Goal: Transaction & Acquisition: Purchase product/service

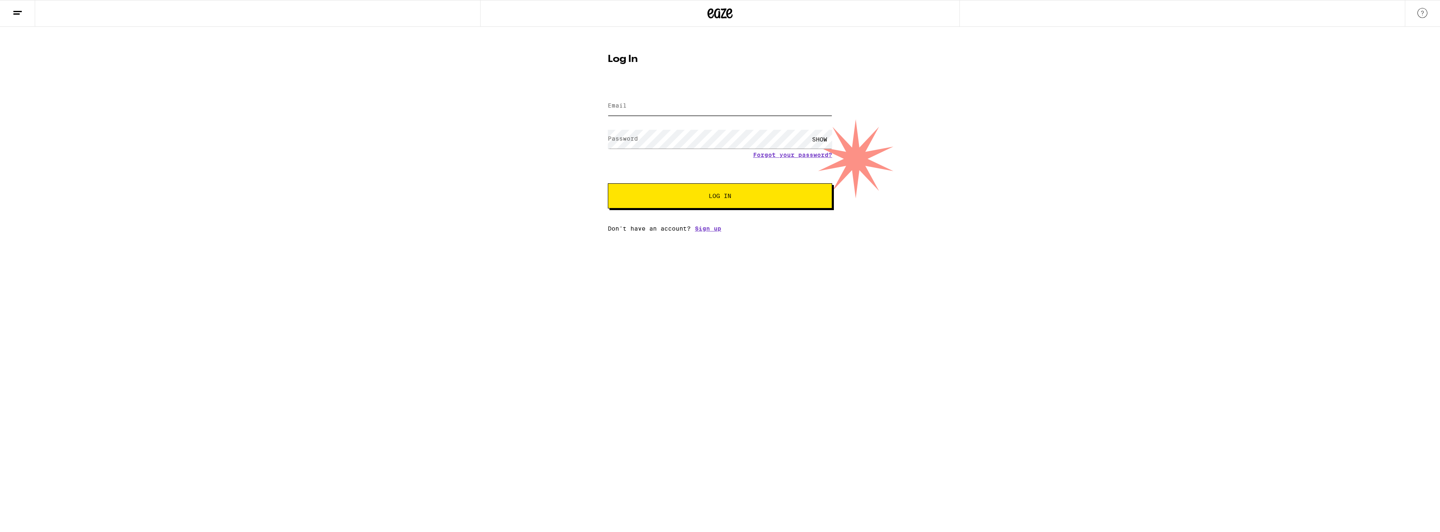
type input "[EMAIL_ADDRESS][DOMAIN_NAME]"
click at [312, 202] on button "Log In" at bounding box center [720, 195] width 224 height 25
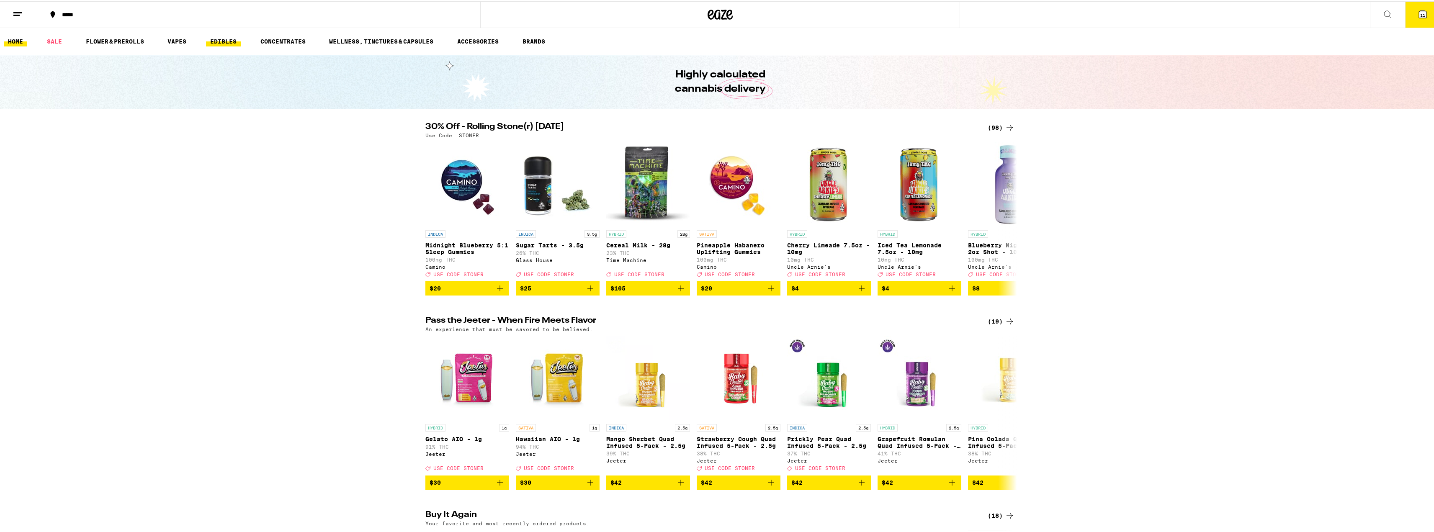
click at [219, 35] on link "EDIBLES" at bounding box center [223, 40] width 35 height 10
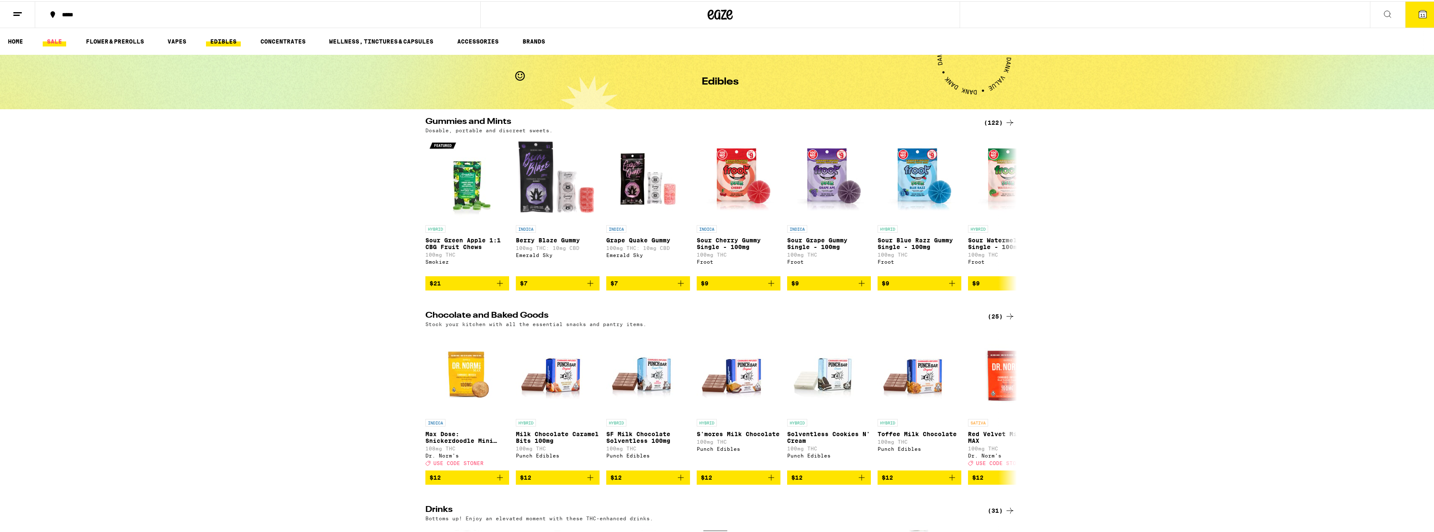
click at [60, 40] on link "SALE" at bounding box center [54, 40] width 23 height 10
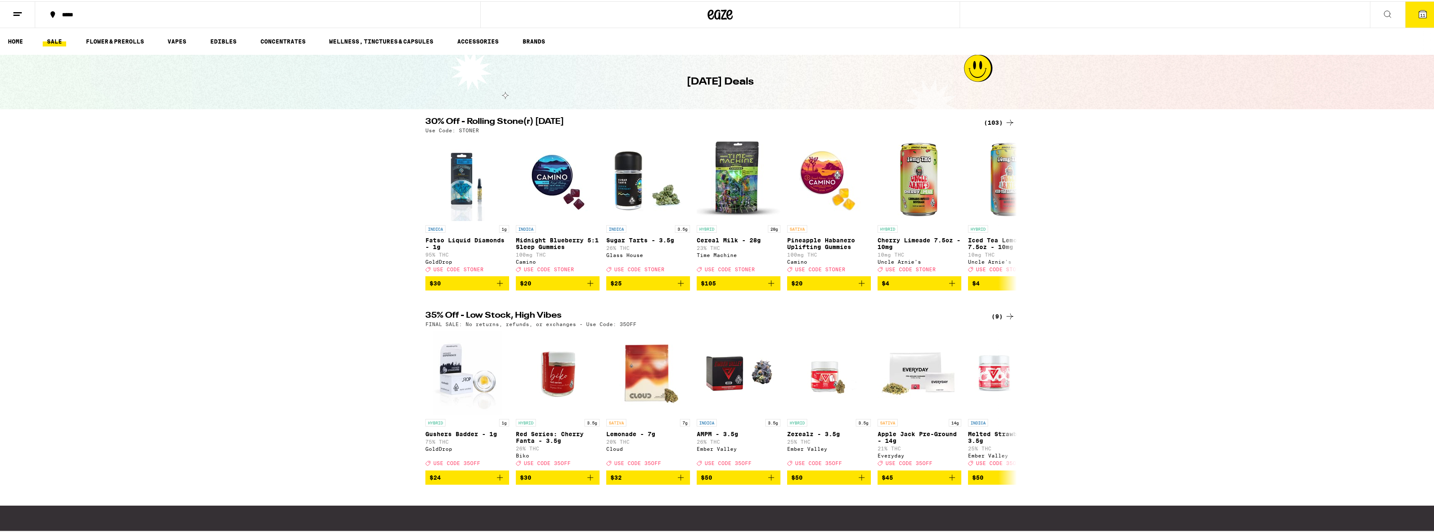
click at [312, 320] on div "(9)" at bounding box center [1002, 315] width 23 height 10
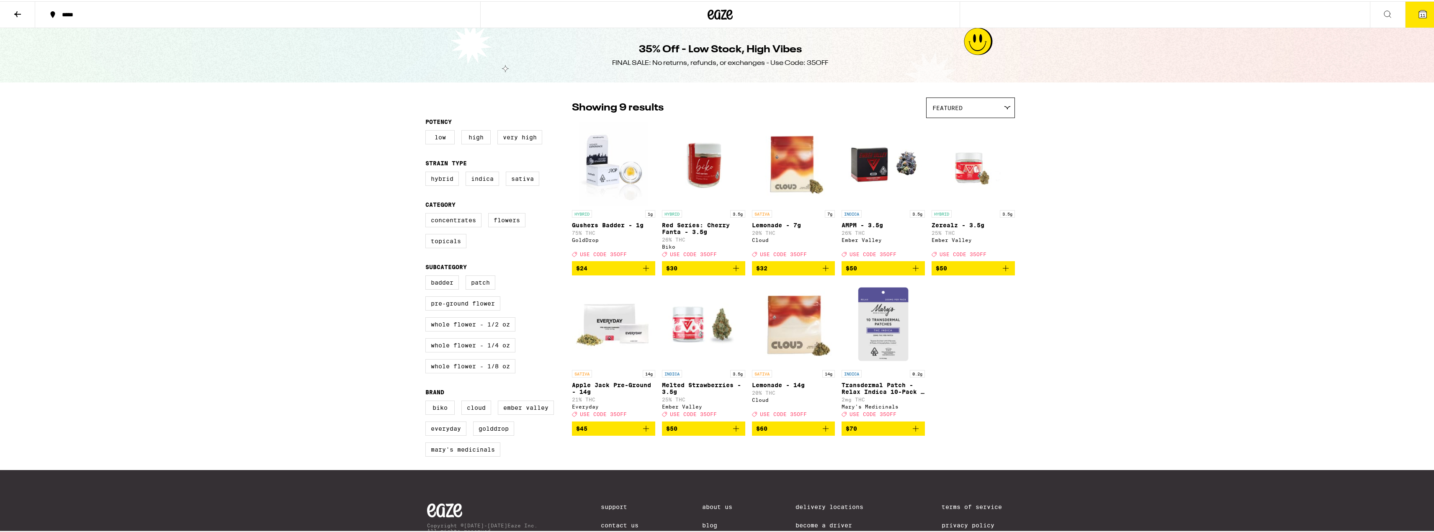
click at [312, 340] on img "Open page for Transdermal Patch - Relax Indica 10-Pack - 200mg from Mary's Medi…" at bounding box center [883, 323] width 83 height 84
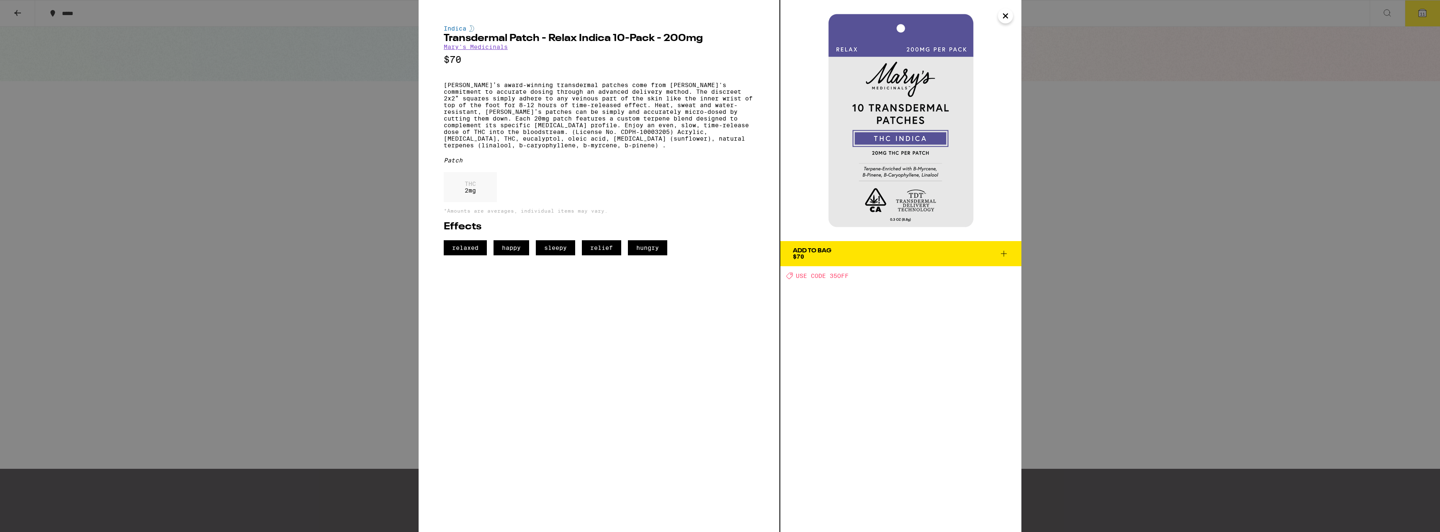
click at [312, 14] on icon "Close" at bounding box center [1006, 16] width 4 height 4
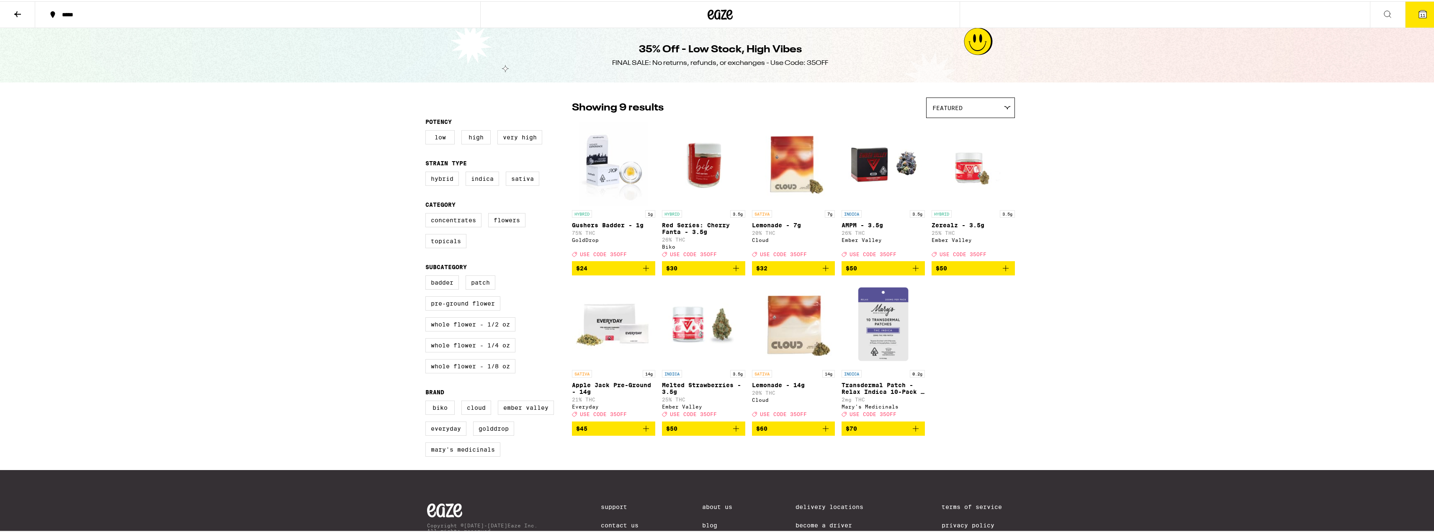
click at [24, 10] on button at bounding box center [17, 13] width 35 height 26
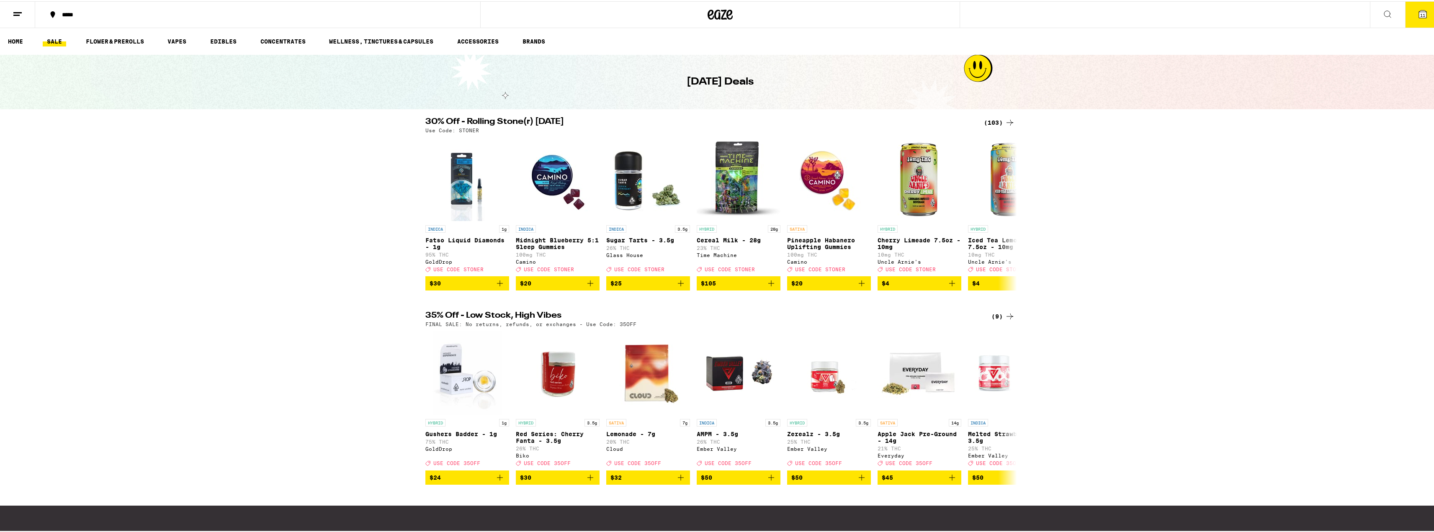
click at [312, 122] on div "(103)" at bounding box center [999, 121] width 31 height 10
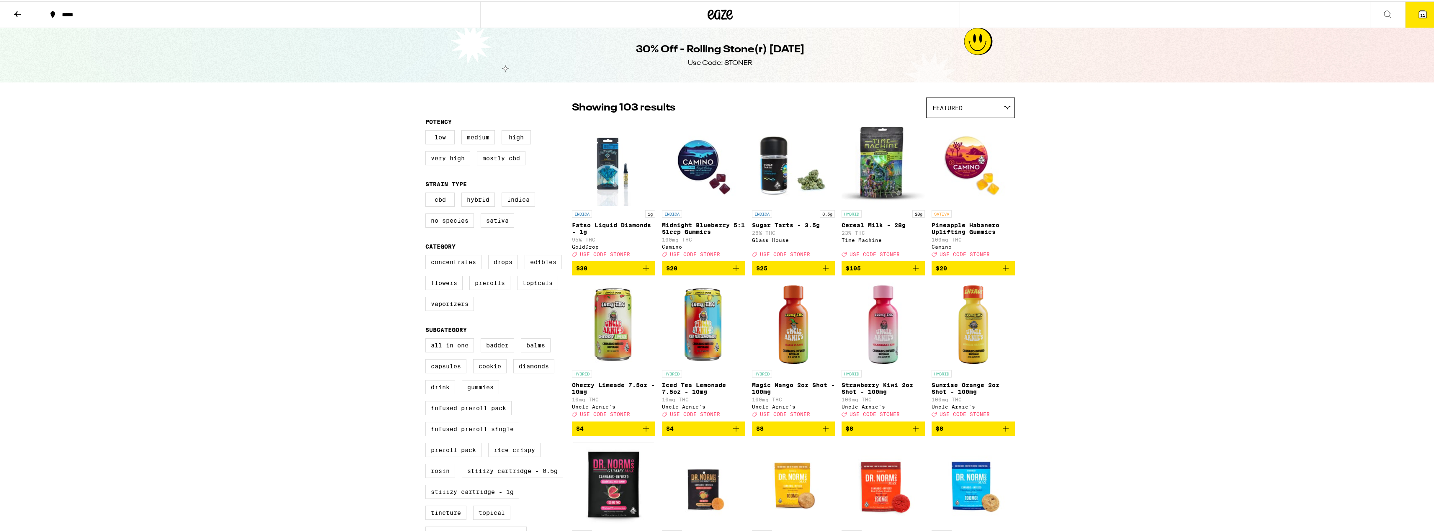
click at [312, 264] on label "Edibles" at bounding box center [543, 261] width 37 height 14
click at [312, 255] on input "Edibles" at bounding box center [427, 255] width 0 height 0
checkbox input "true"
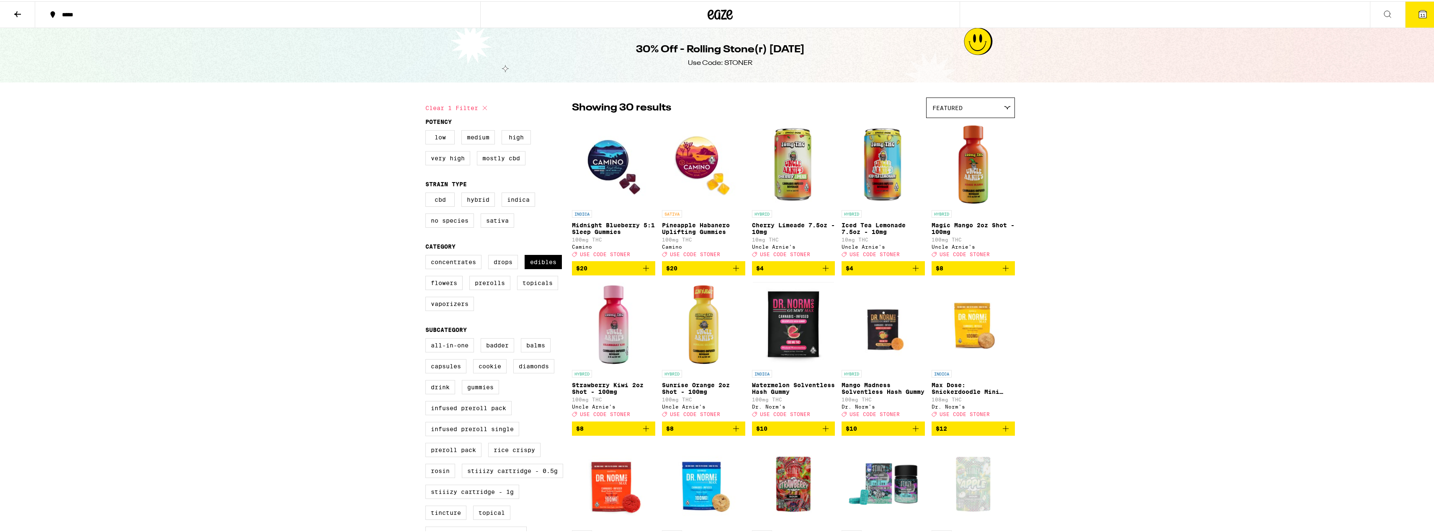
click at [312, 342] on img "Open page for Watermelon Solventless Hash Gummy from Dr. Norm's" at bounding box center [793, 323] width 81 height 84
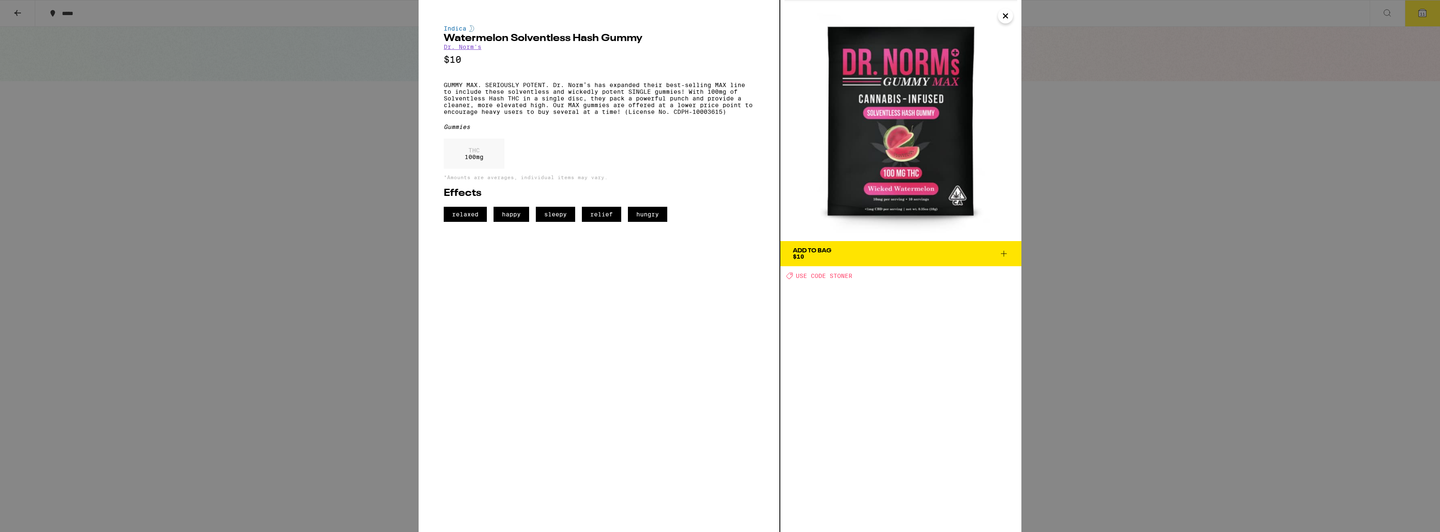
click at [312, 12] on icon "Close" at bounding box center [1006, 16] width 10 height 13
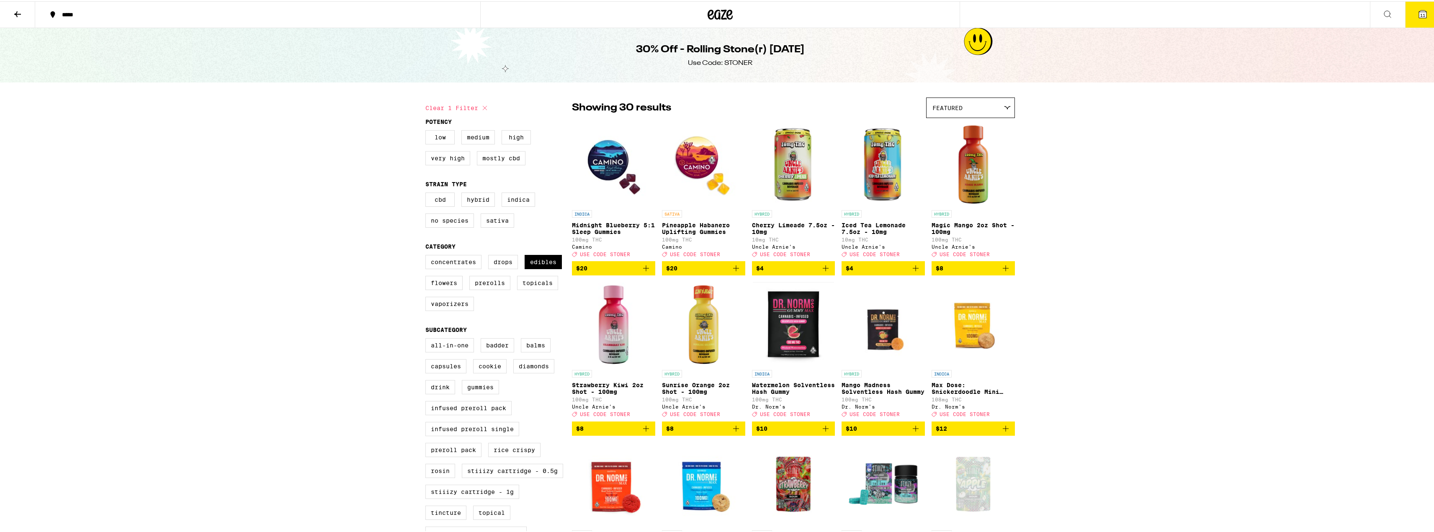
click at [13, 12] on icon at bounding box center [18, 13] width 10 height 10
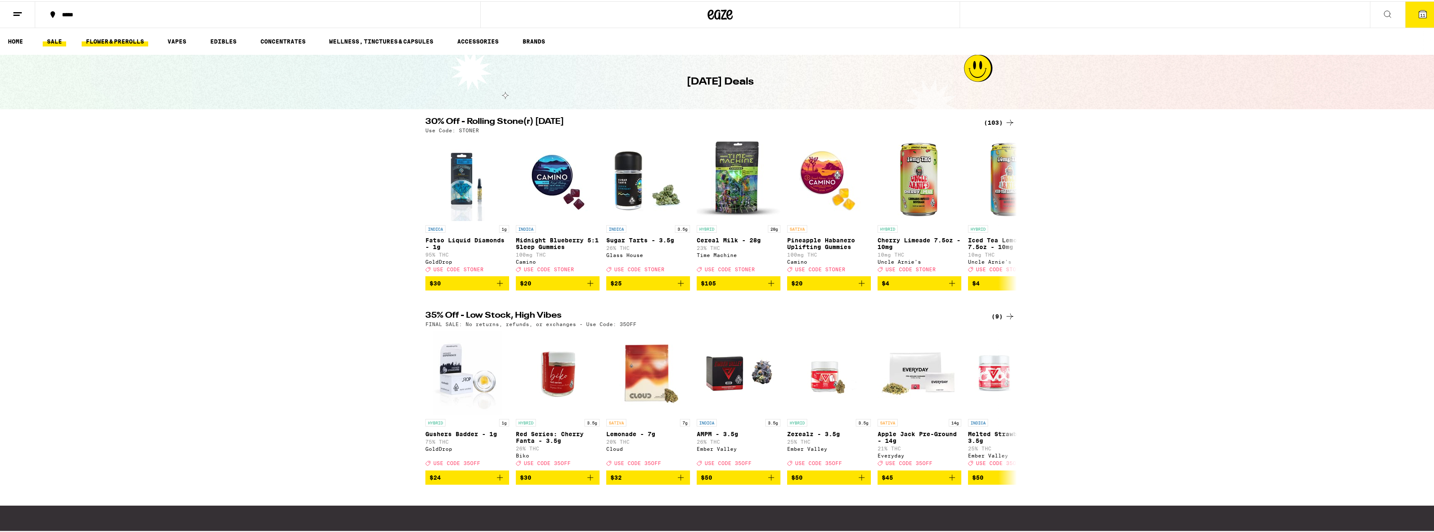
click at [121, 40] on link "FLOWER & PREROLLS" at bounding box center [115, 40] width 67 height 10
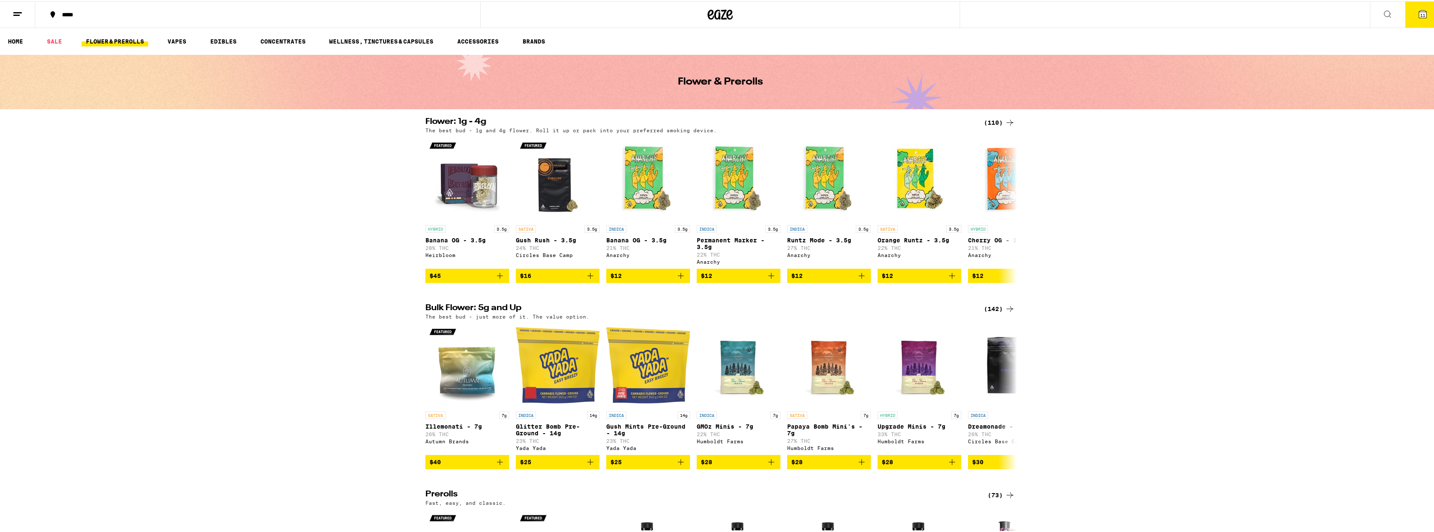
click at [312, 118] on div "(110)" at bounding box center [999, 121] width 31 height 10
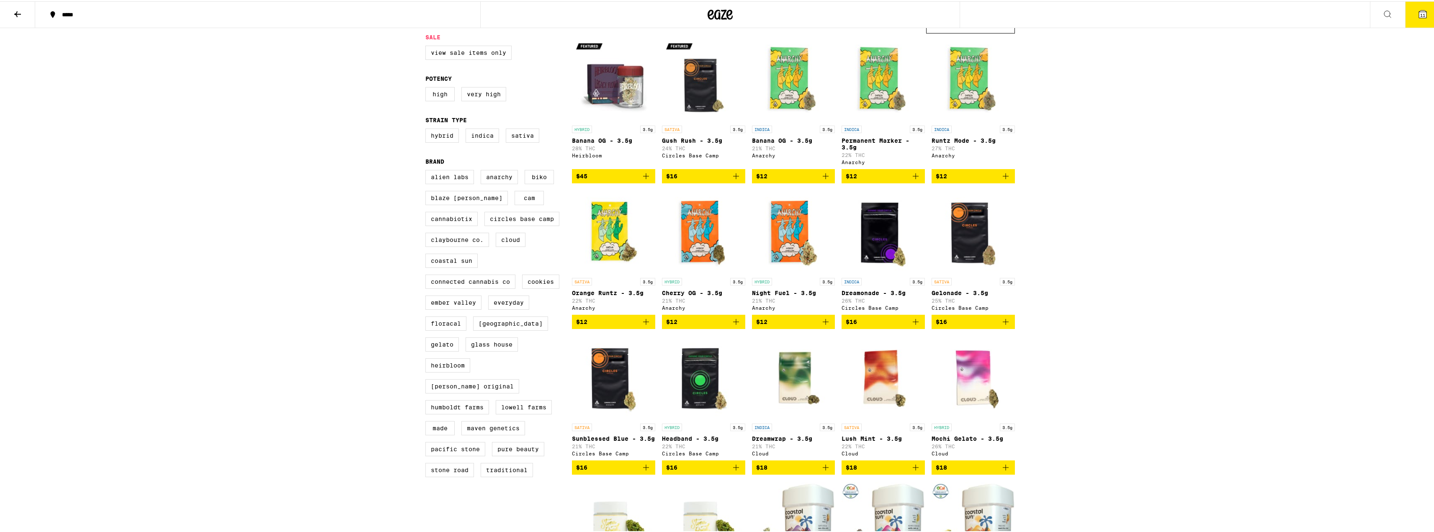
scroll to position [84, 0]
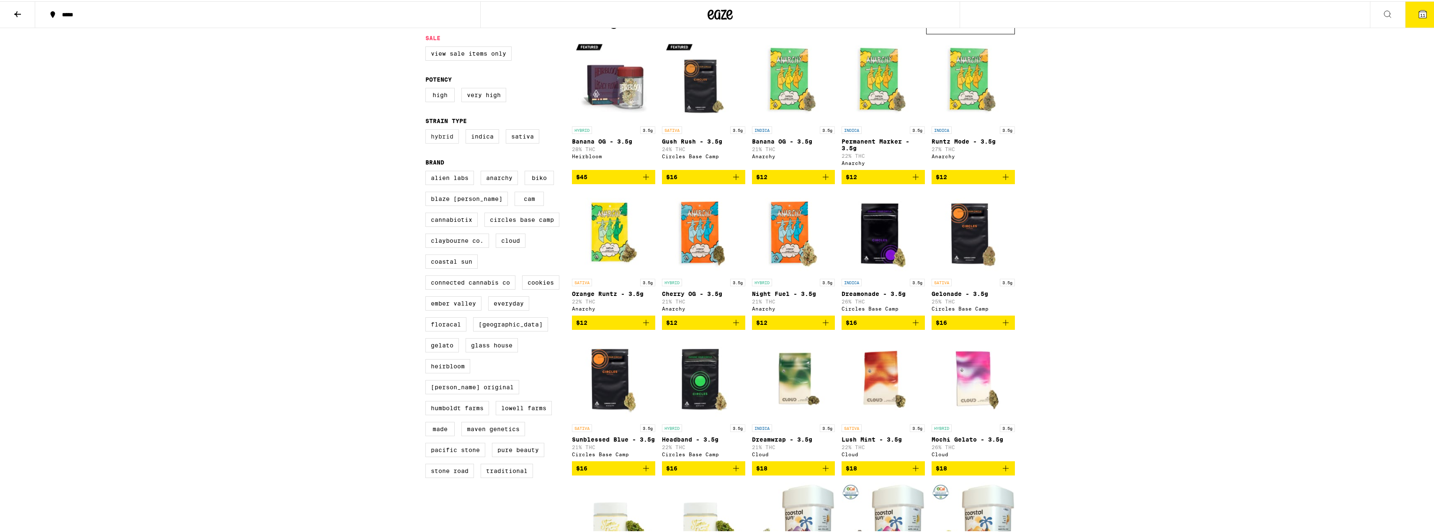
click at [312, 142] on label "Hybrid" at bounding box center [441, 135] width 33 height 14
click at [312, 130] on input "Hybrid" at bounding box center [427, 129] width 0 height 0
checkbox input "true"
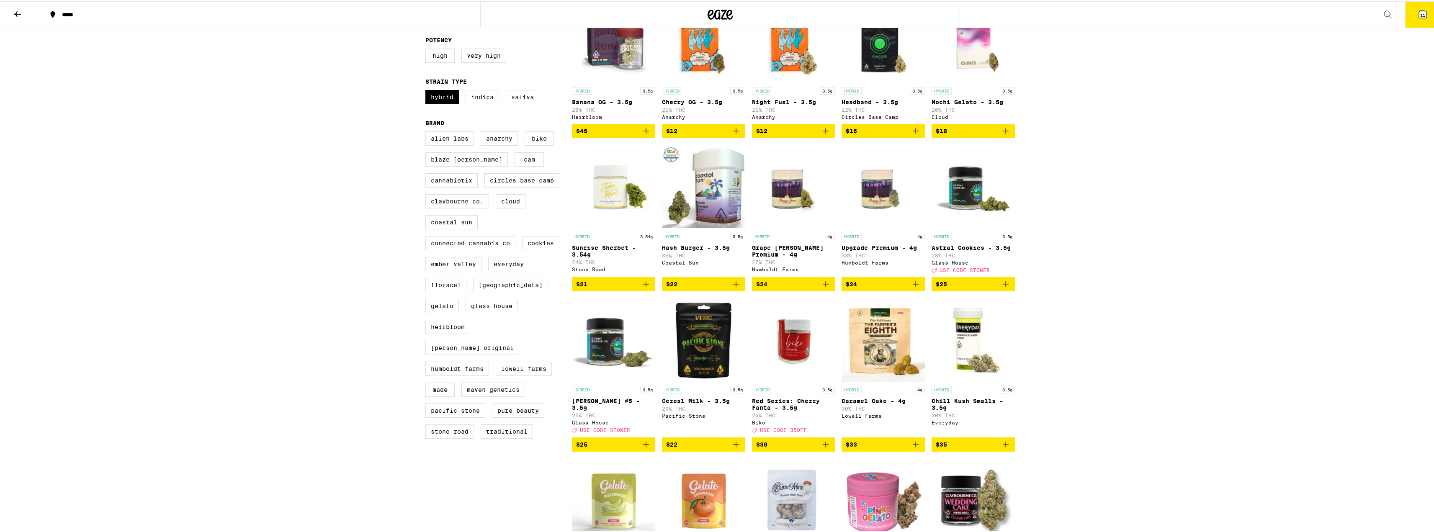
scroll to position [126, 0]
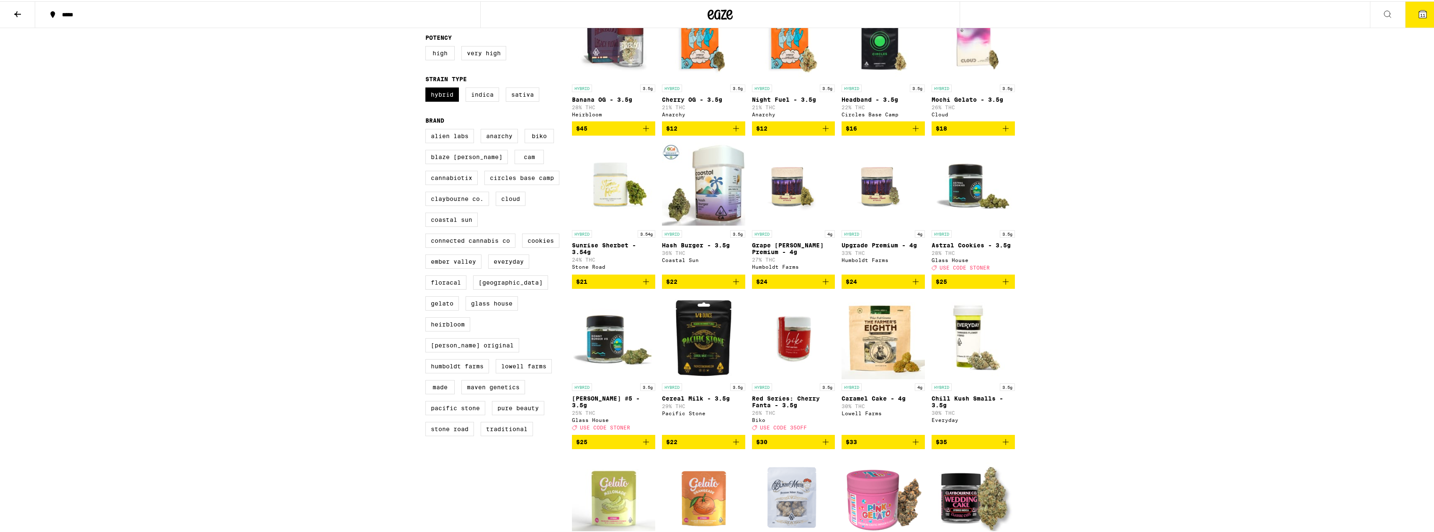
click at [312, 350] on img "Open page for Cereal Milk - 3.5g from Pacific Stone" at bounding box center [703, 336] width 83 height 84
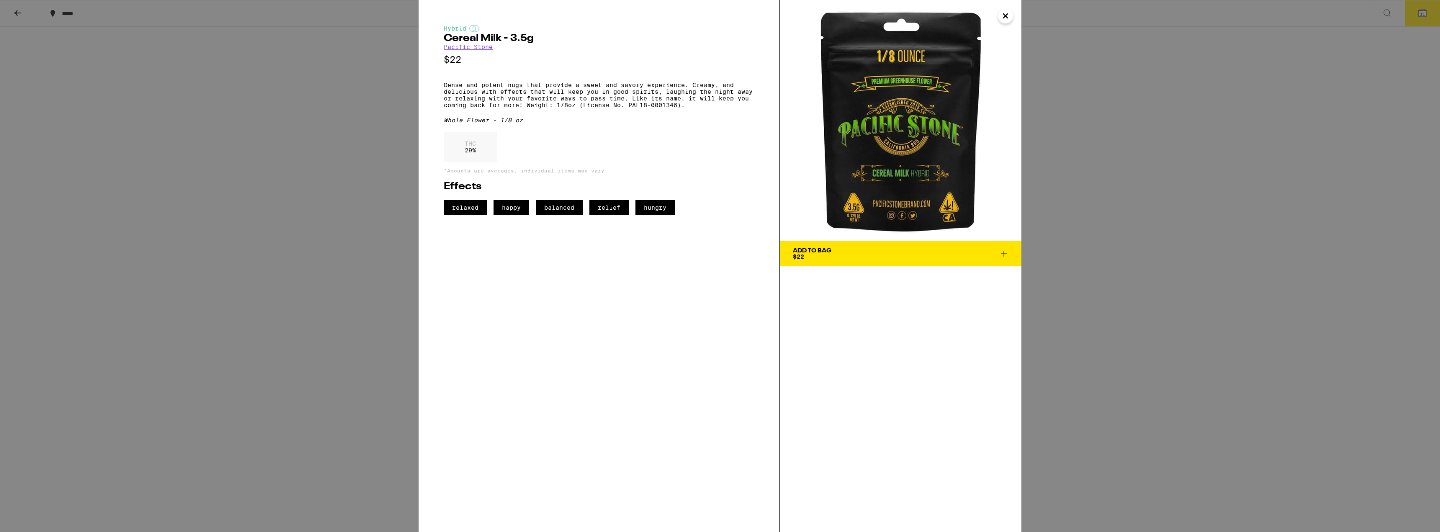
click at [312, 19] on icon "Close" at bounding box center [1006, 16] width 10 height 13
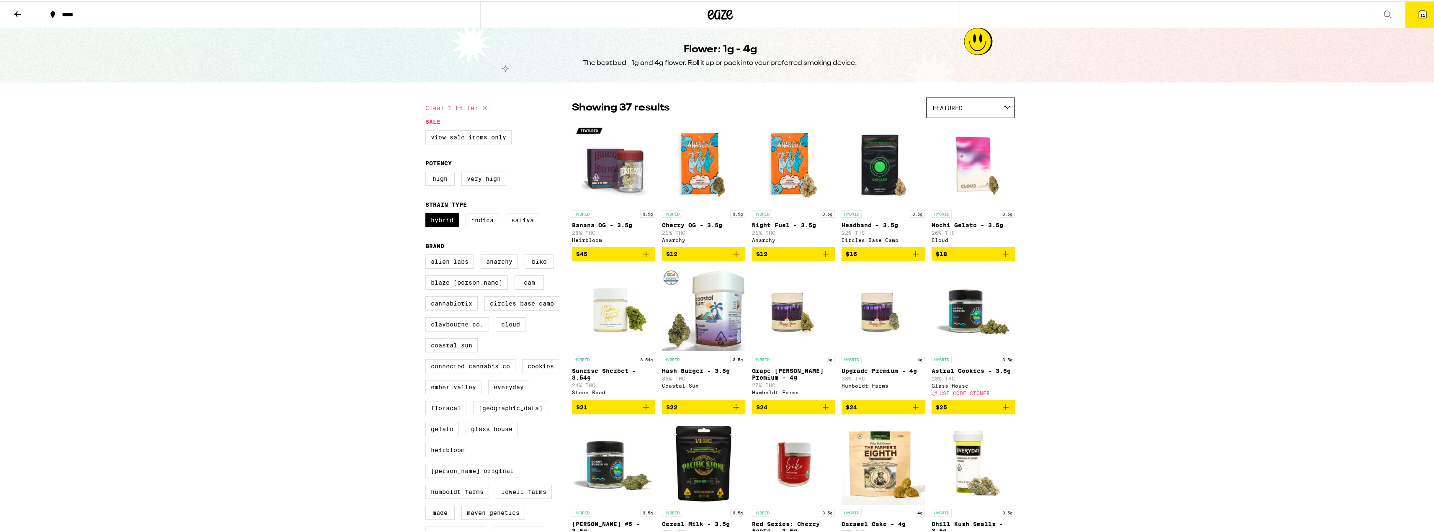
click at [312, 111] on div "Featured" at bounding box center [971, 107] width 88 height 20
click at [312, 111] on div "Showing 37 results Featured Featured Price: Low to High Price: High to Low" at bounding box center [793, 106] width 443 height 21
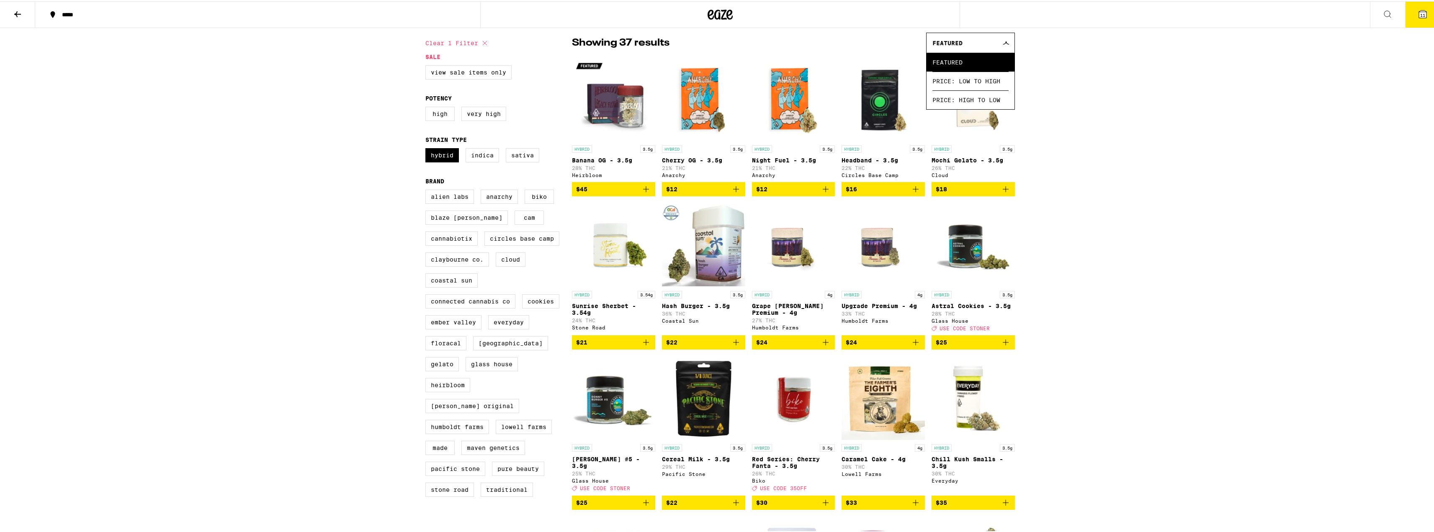
scroll to position [84, 0]
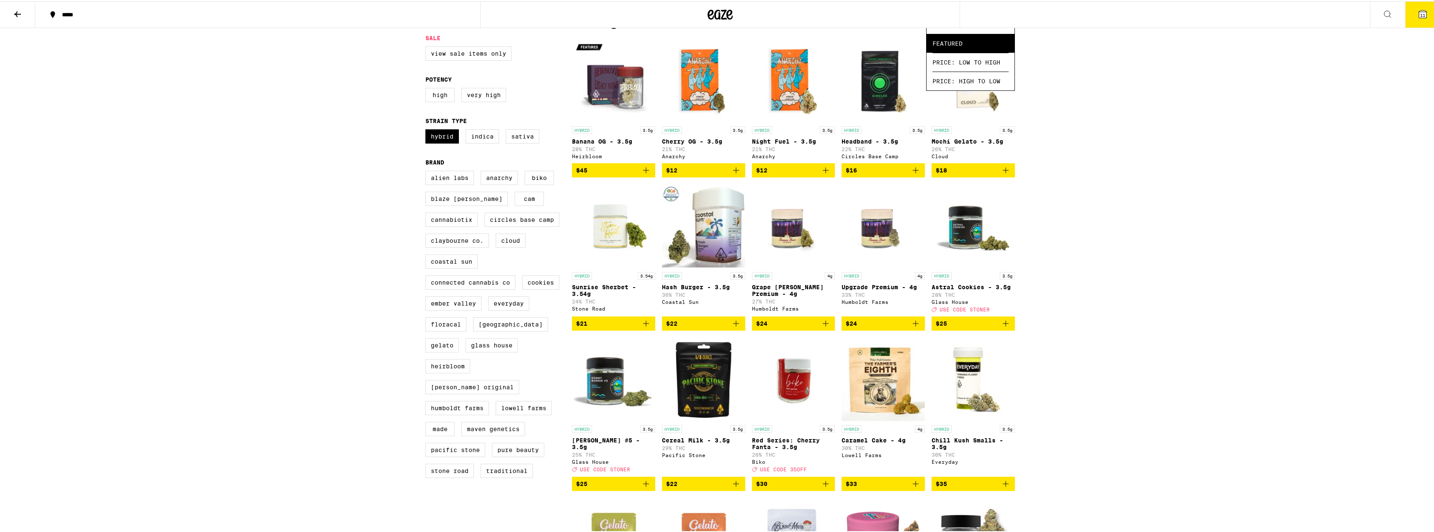
click at [312, 231] on img "Open page for Astral Cookies - 3.5g from Glass House" at bounding box center [973, 225] width 83 height 84
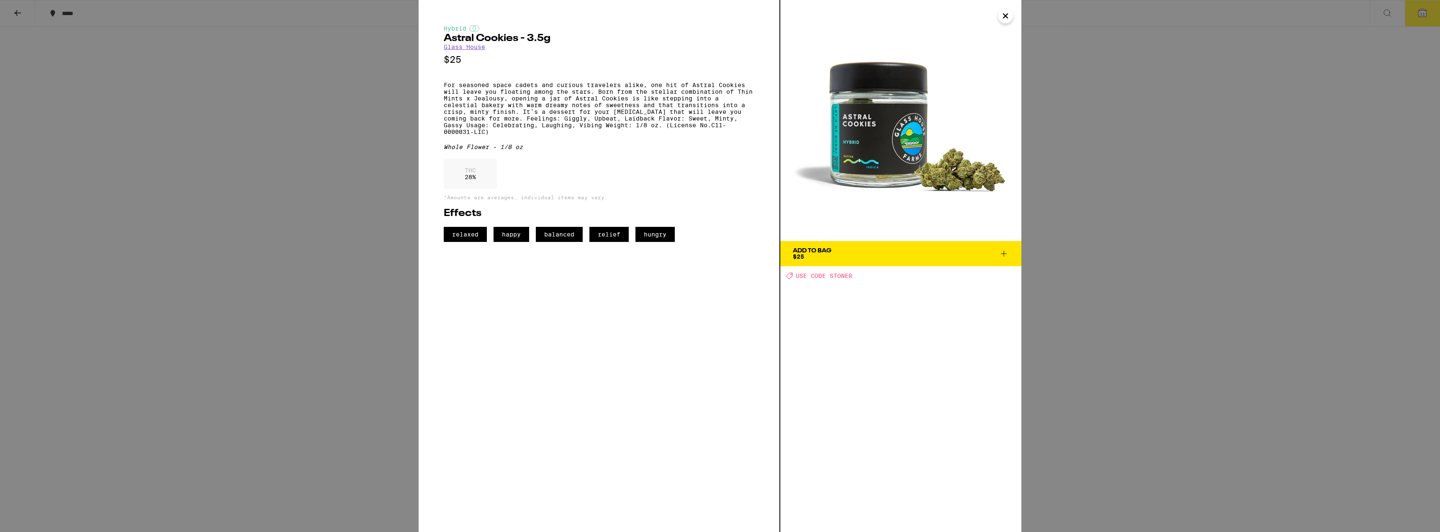
click at [312, 18] on icon "Close" at bounding box center [1006, 16] width 10 height 13
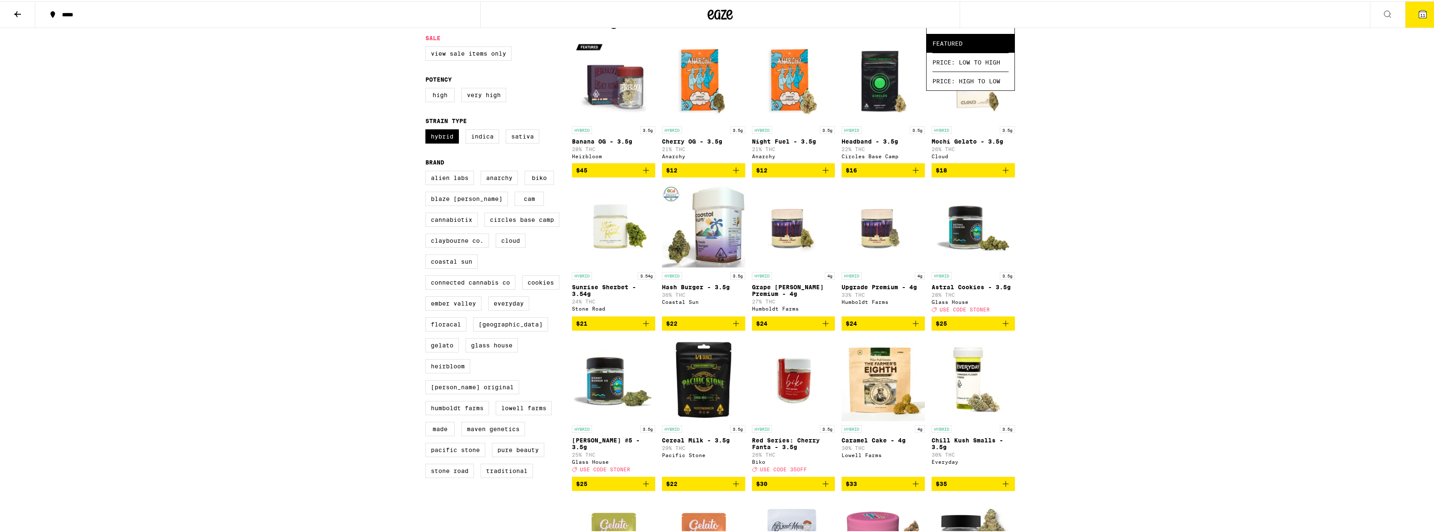
click at [312, 327] on icon "Add to bag" at bounding box center [1006, 322] width 10 height 10
click at [312, 388] on img "Open page for Chill Kush Smalls - 3.5g from Everyday" at bounding box center [973, 378] width 83 height 84
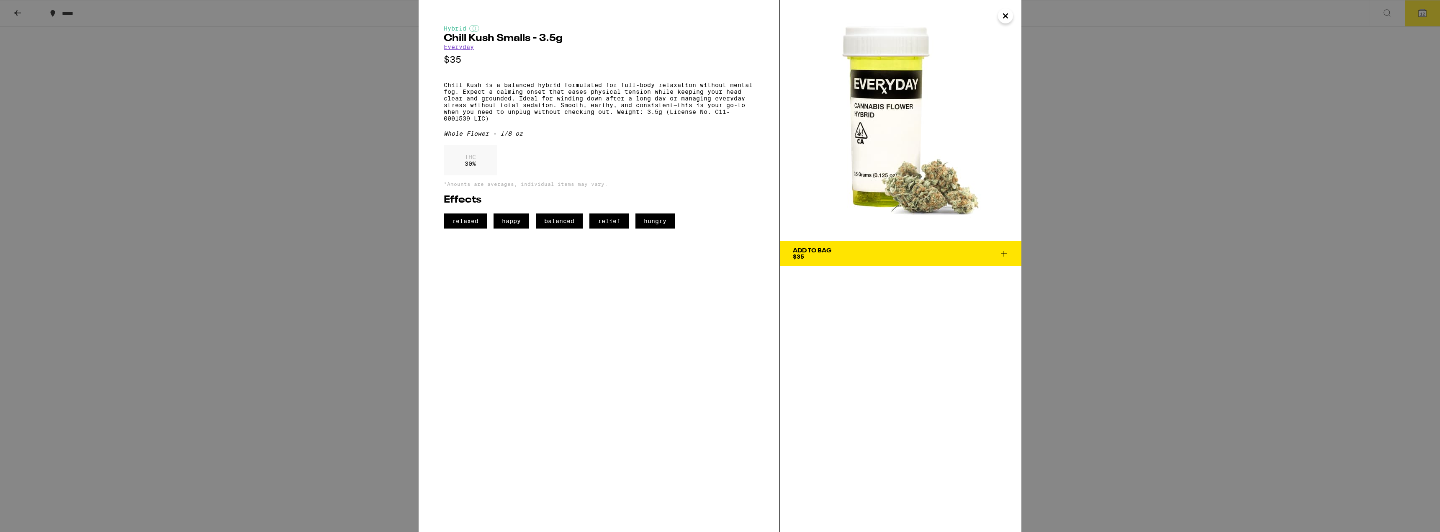
click at [312, 253] on icon at bounding box center [1004, 254] width 10 height 10
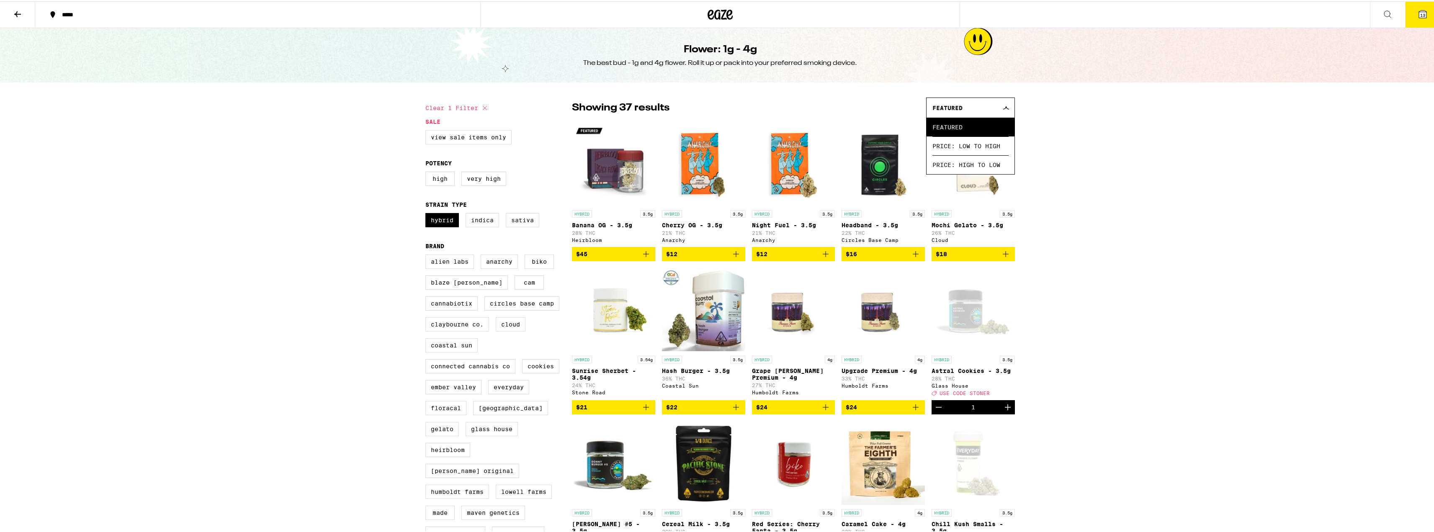
click at [18, 12] on icon at bounding box center [17, 13] width 7 height 6
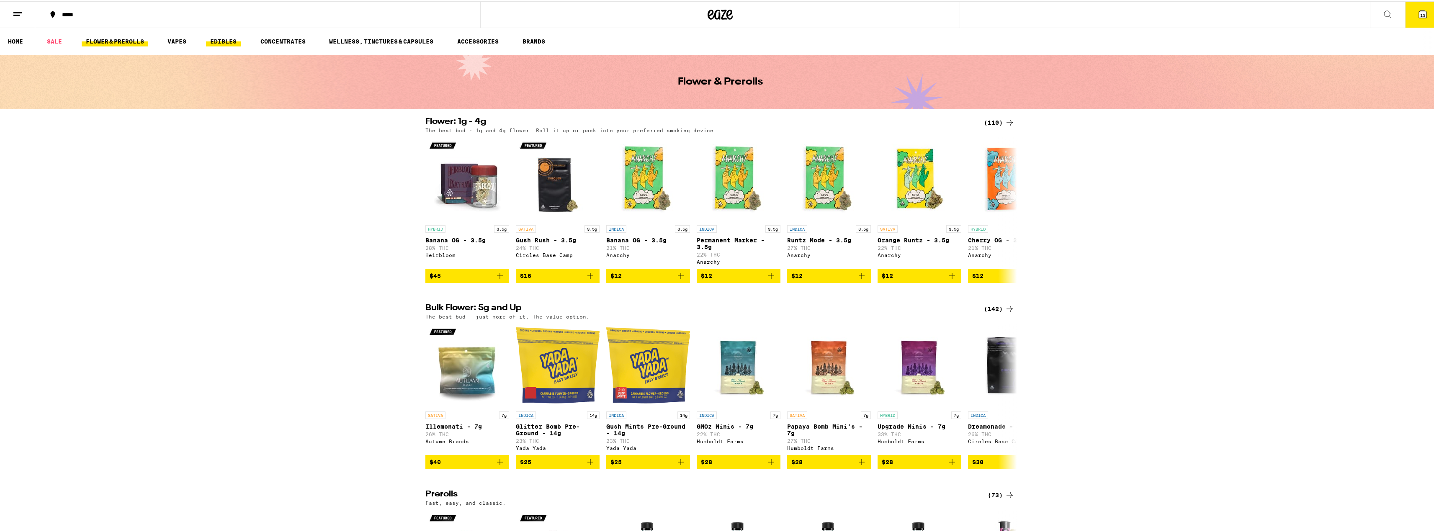
click at [221, 41] on link "EDIBLES" at bounding box center [223, 40] width 35 height 10
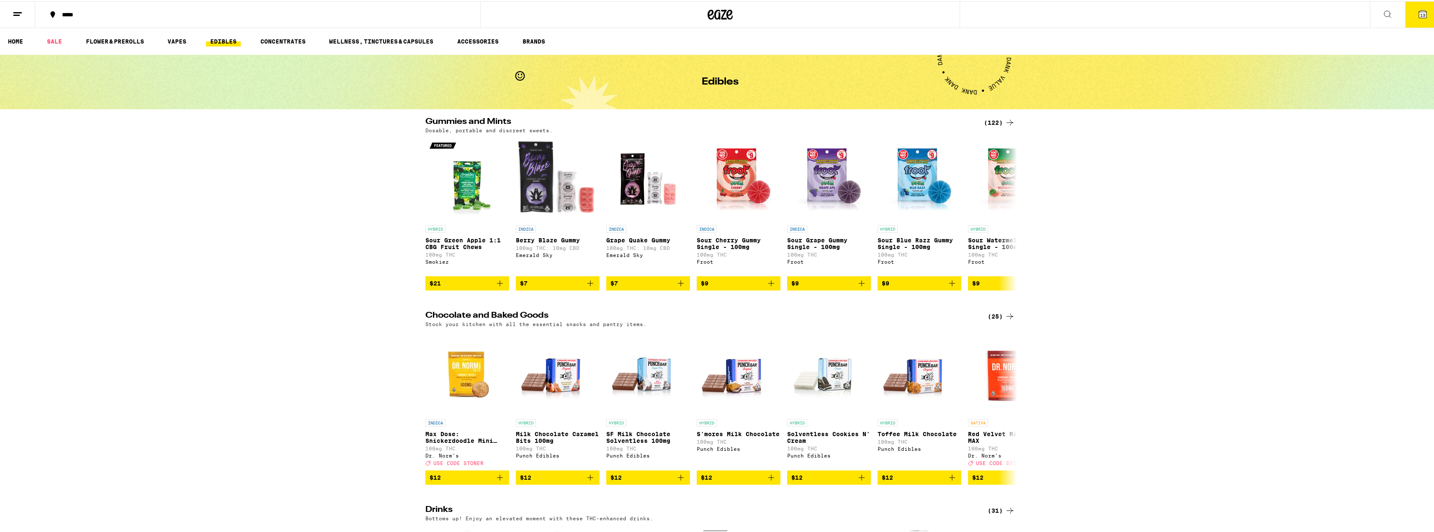
click at [312, 121] on div "(122)" at bounding box center [999, 121] width 31 height 10
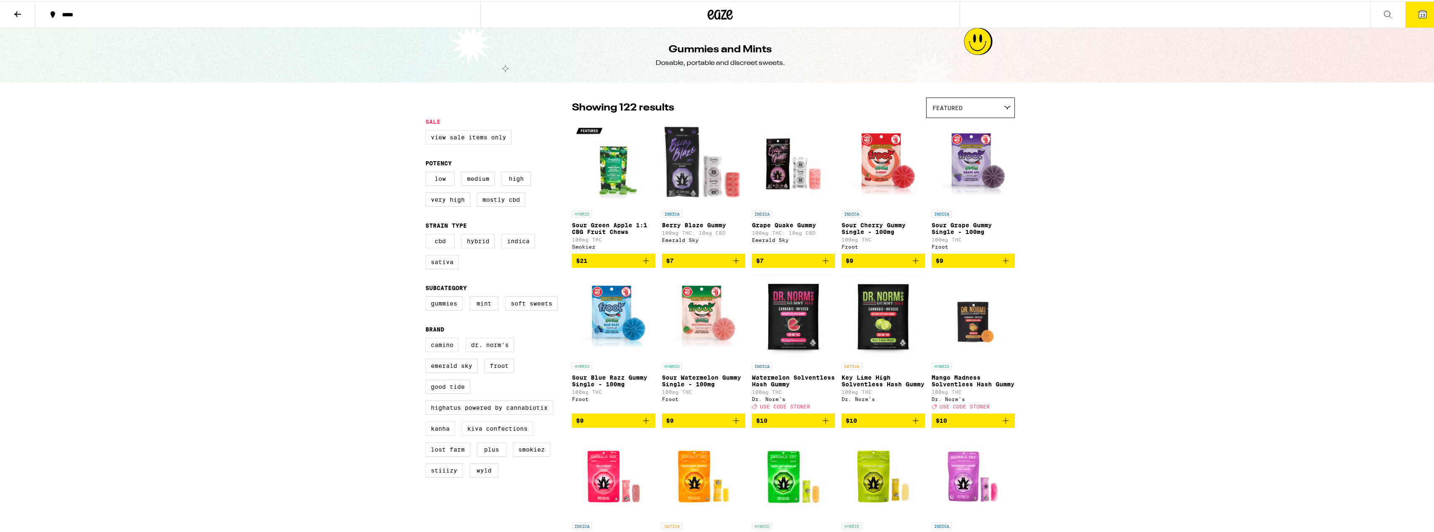
click at [312, 111] on div "Featured" at bounding box center [971, 107] width 88 height 20
click at [312, 142] on span "Price: Low to High" at bounding box center [970, 144] width 76 height 19
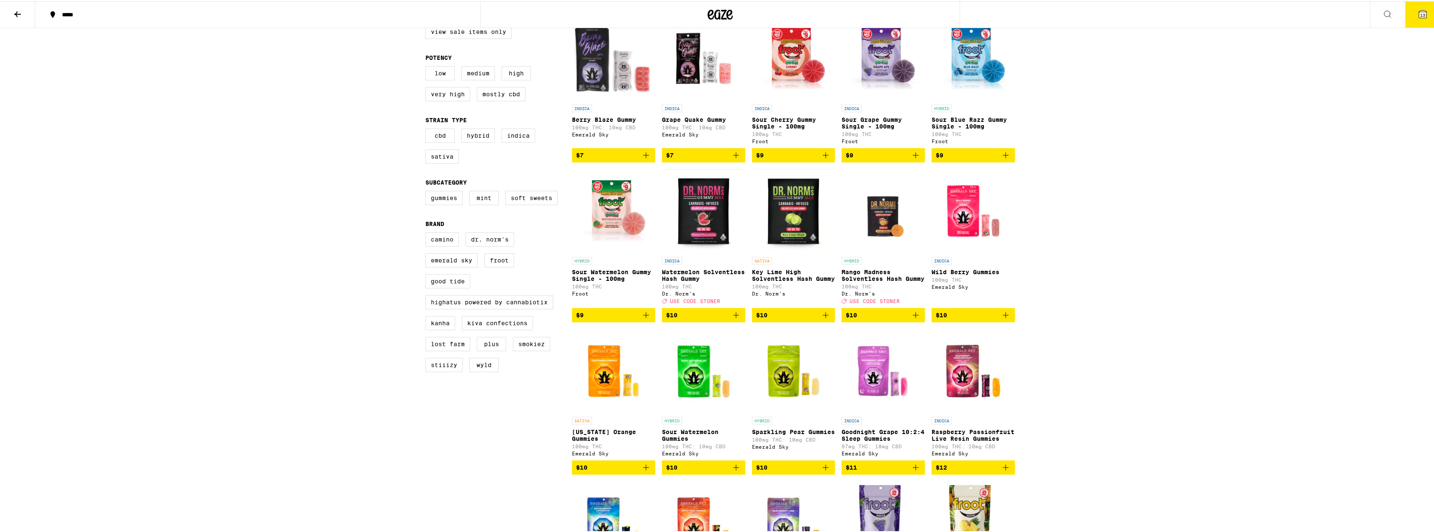
scroll to position [42, 0]
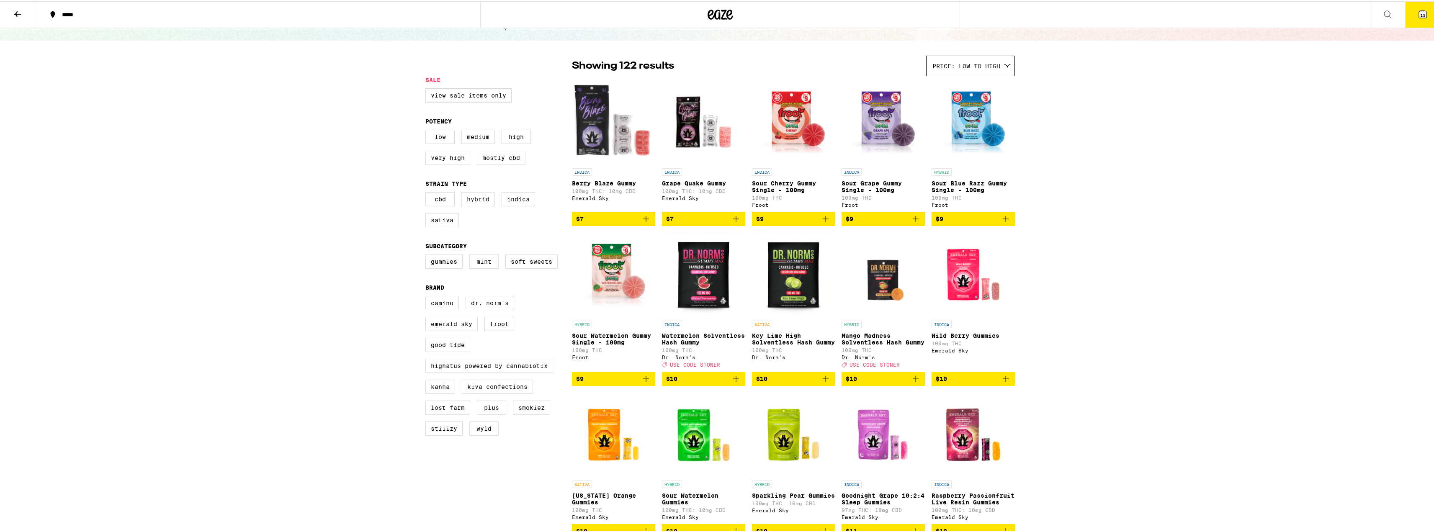
click at [312, 205] on label "Hybrid" at bounding box center [477, 198] width 33 height 14
click at [312, 193] on input "Hybrid" at bounding box center [427, 192] width 0 height 0
checkbox input "true"
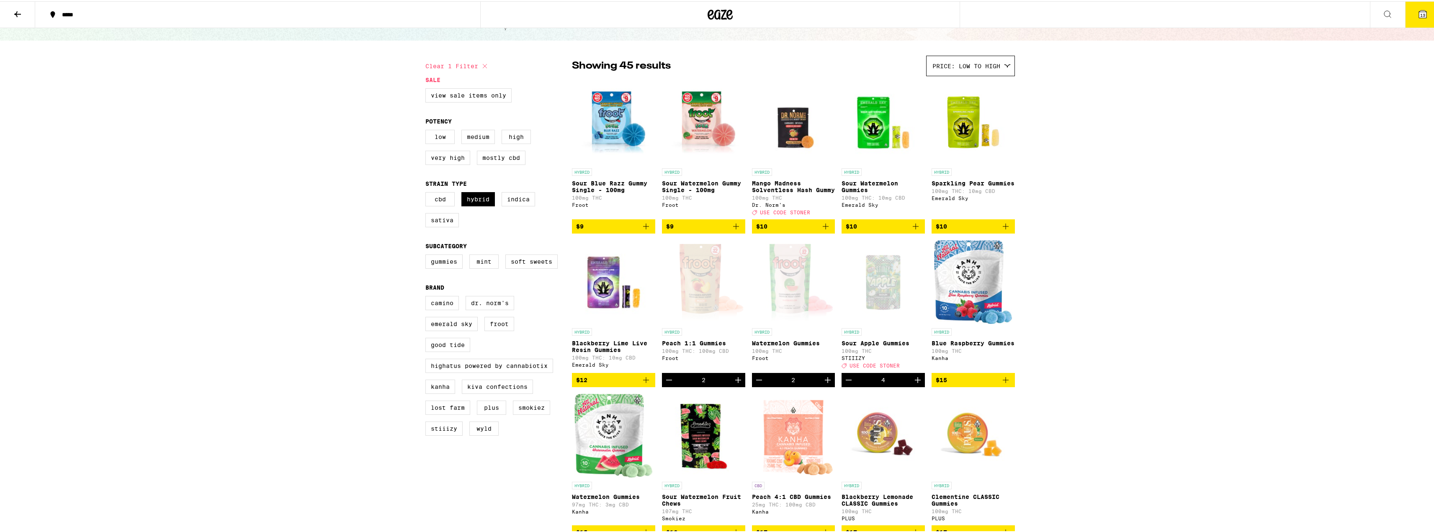
click at [312, 384] on icon "Decrement" at bounding box center [669, 379] width 10 height 10
click at [312, 379] on icon "Decrement" at bounding box center [759, 379] width 6 height 0
click at [312, 384] on icon "Decrement" at bounding box center [759, 379] width 10 height 10
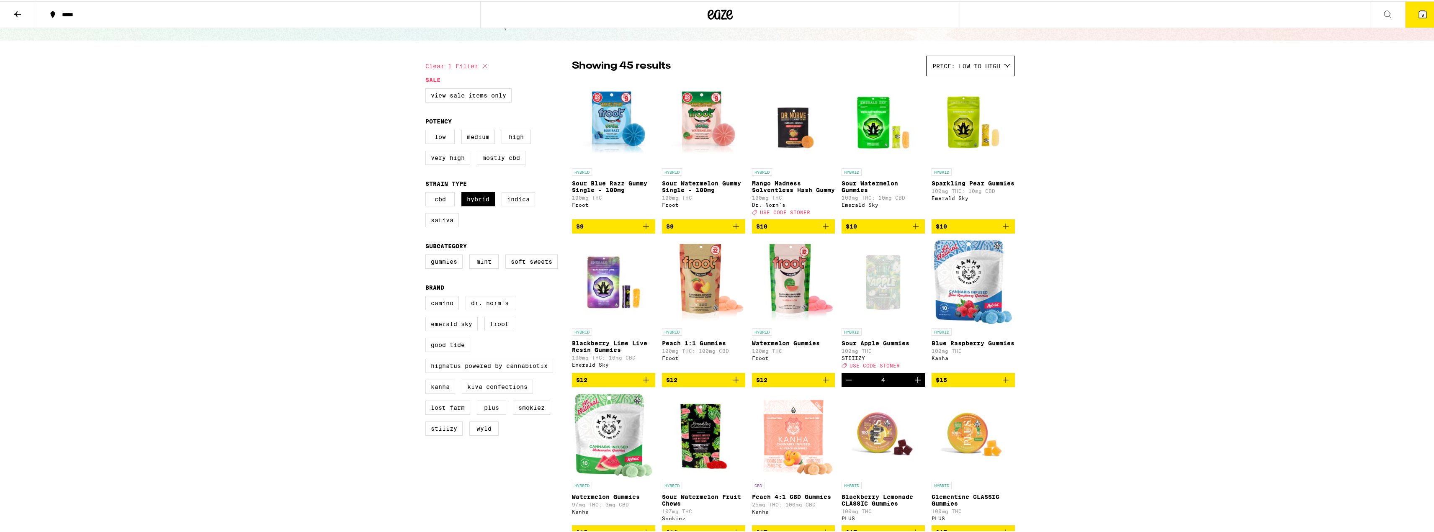
click at [312, 384] on icon "Decrement" at bounding box center [849, 379] width 10 height 10
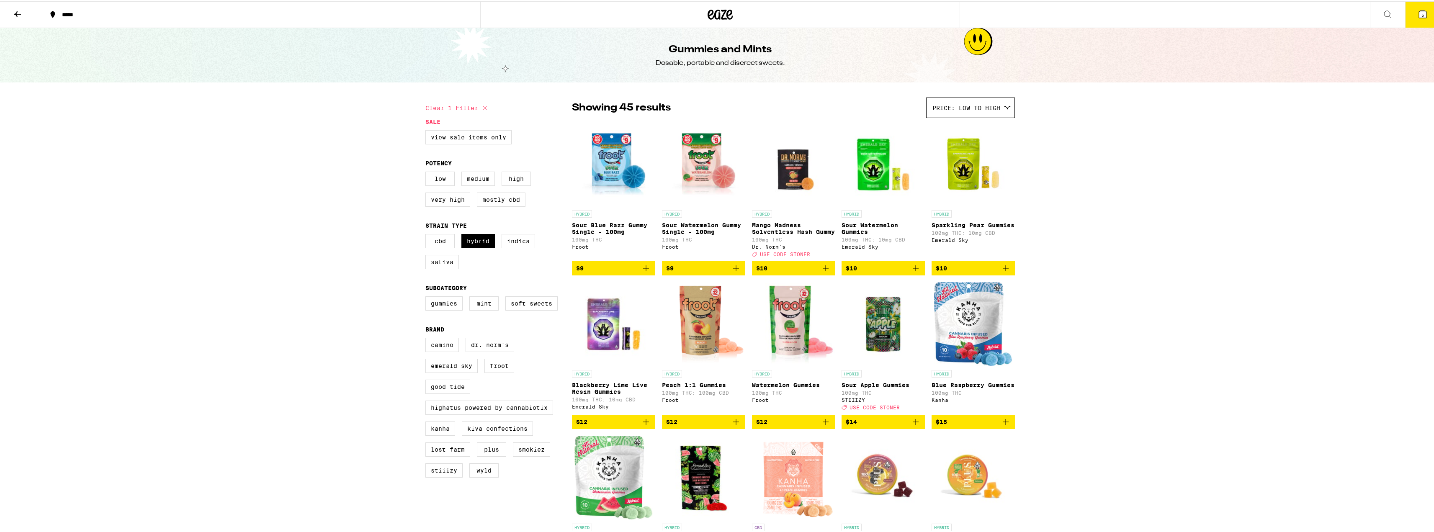
click at [312, 424] on icon "Add to bag" at bounding box center [736, 421] width 6 height 6
click at [312, 426] on icon "Increment" at bounding box center [738, 421] width 10 height 10
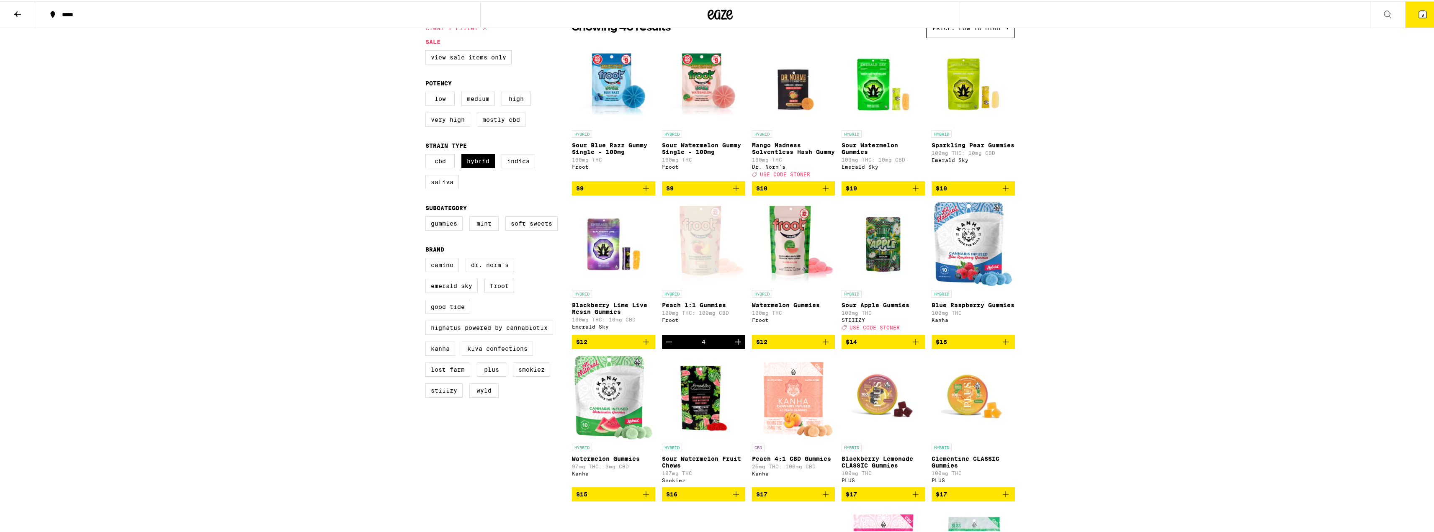
scroll to position [84, 0]
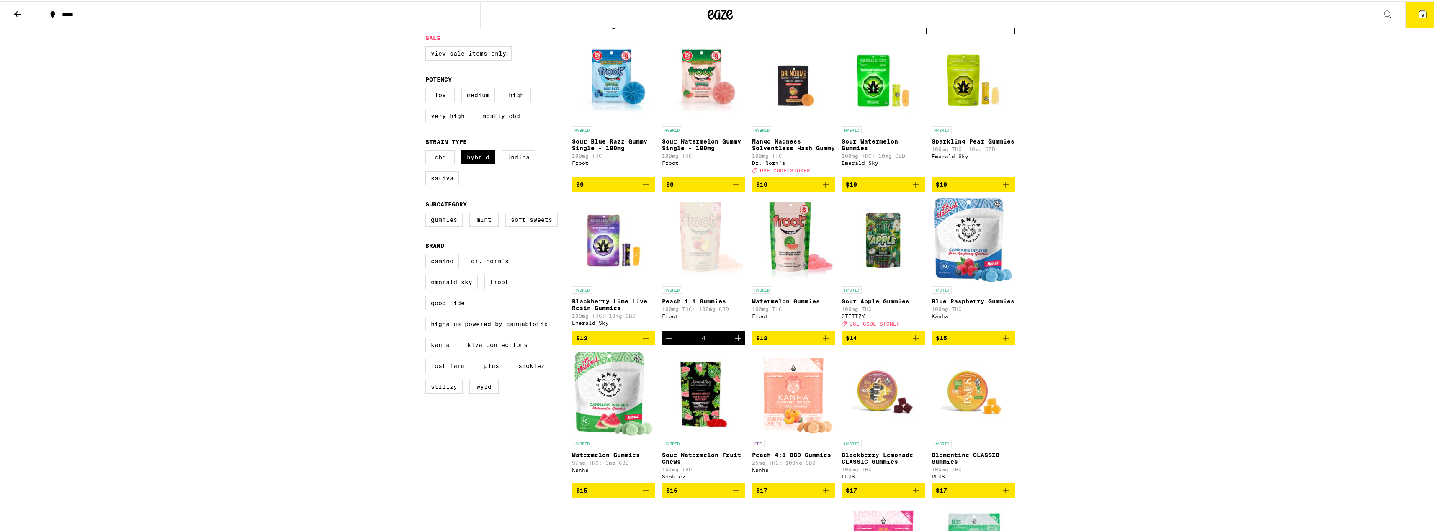
click at [312, 342] on icon "Add to bag" at bounding box center [1006, 337] width 10 height 10
click at [312, 494] on icon "Add to bag" at bounding box center [646, 489] width 10 height 10
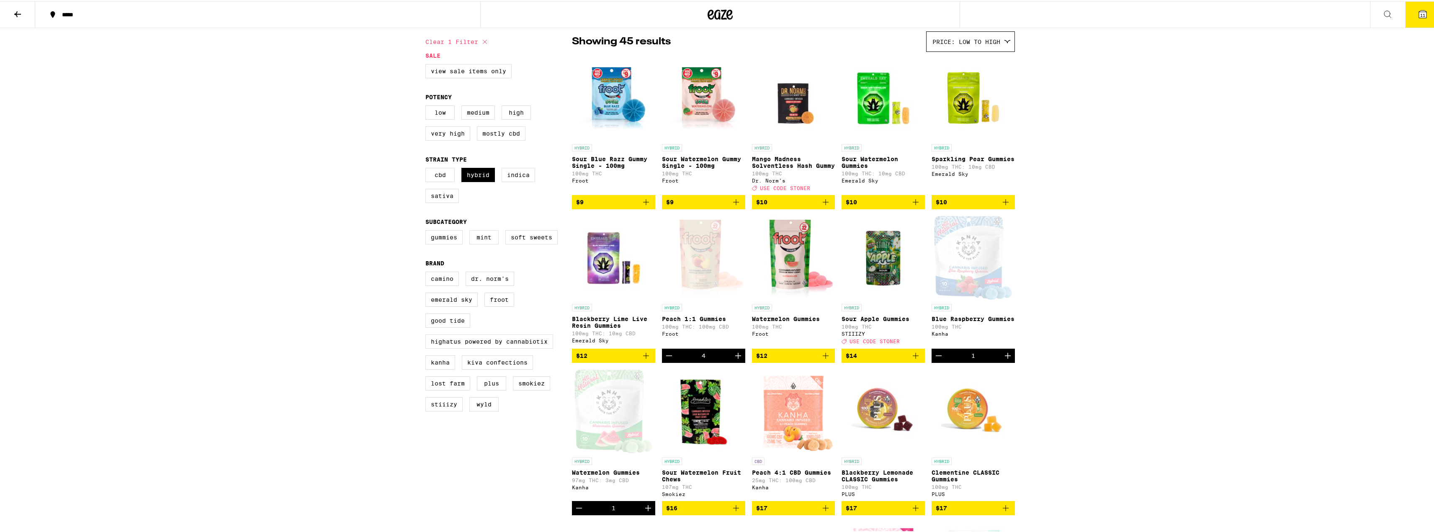
scroll to position [0, 0]
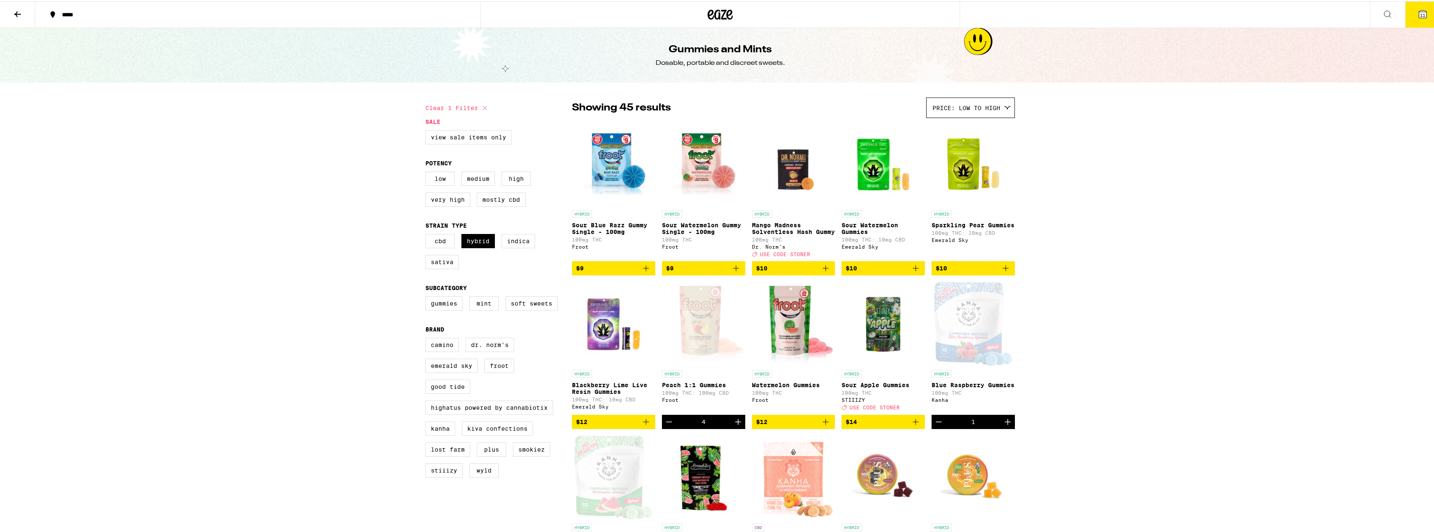
click at [18, 13] on icon at bounding box center [17, 13] width 7 height 6
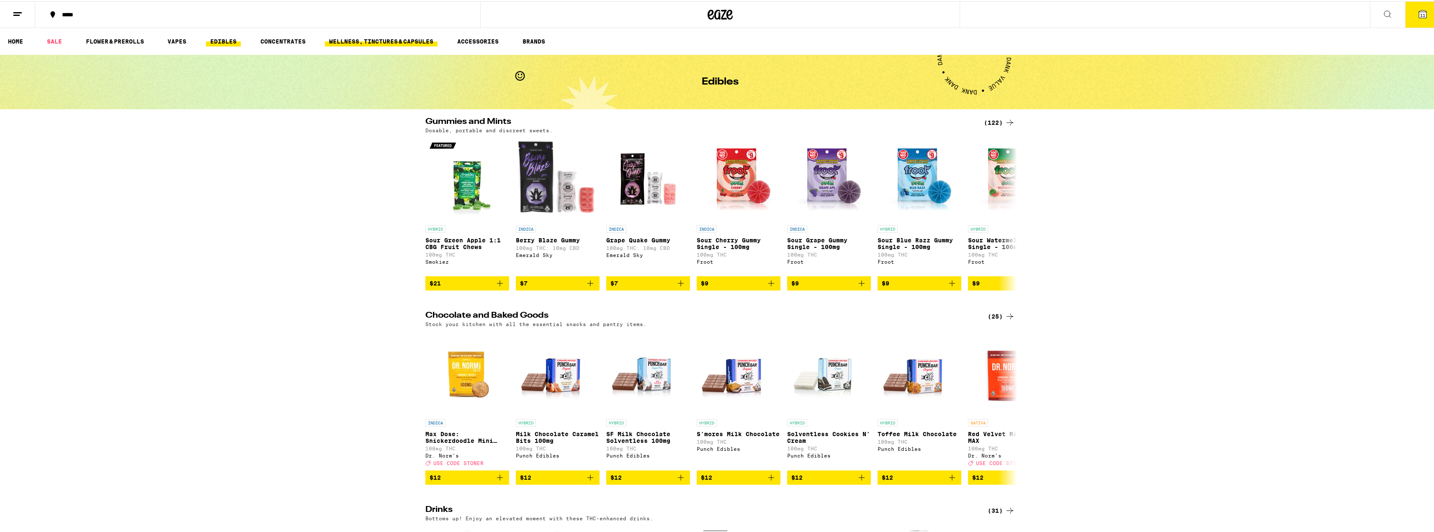
click at [312, 41] on link "WELLNESS, TINCTURES & CAPSULES" at bounding box center [381, 40] width 113 height 10
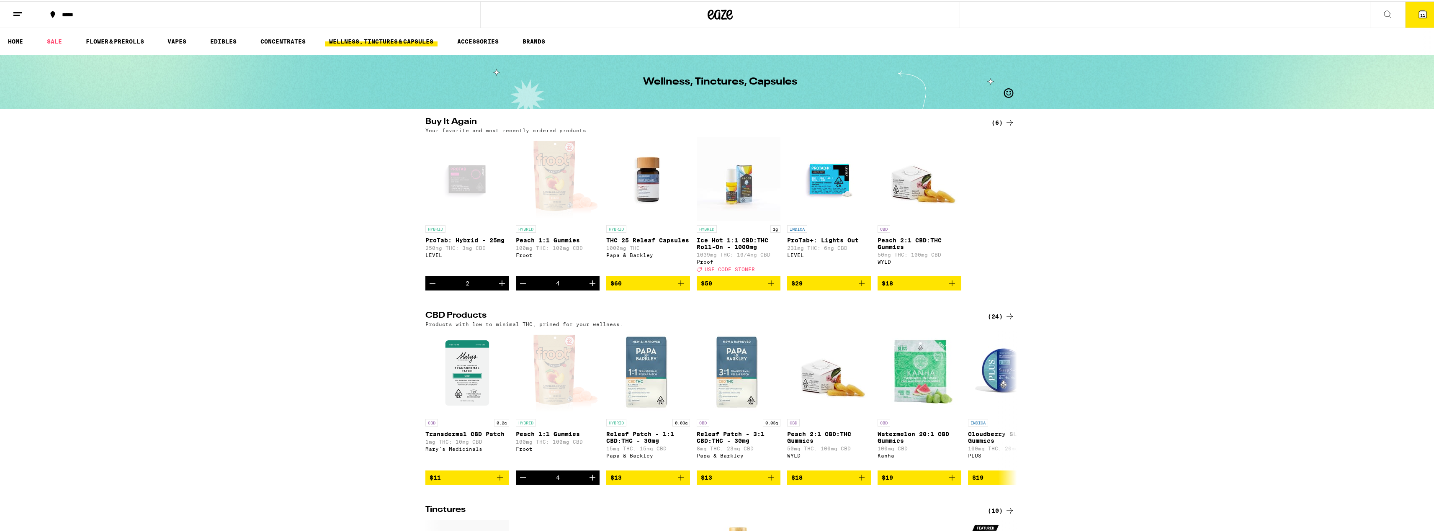
click at [312, 287] on icon "Decrement" at bounding box center [523, 282] width 10 height 10
click at [312, 282] on icon "Decrement" at bounding box center [523, 282] width 6 height 0
click at [312, 287] on icon "Decrement" at bounding box center [523, 282] width 10 height 10
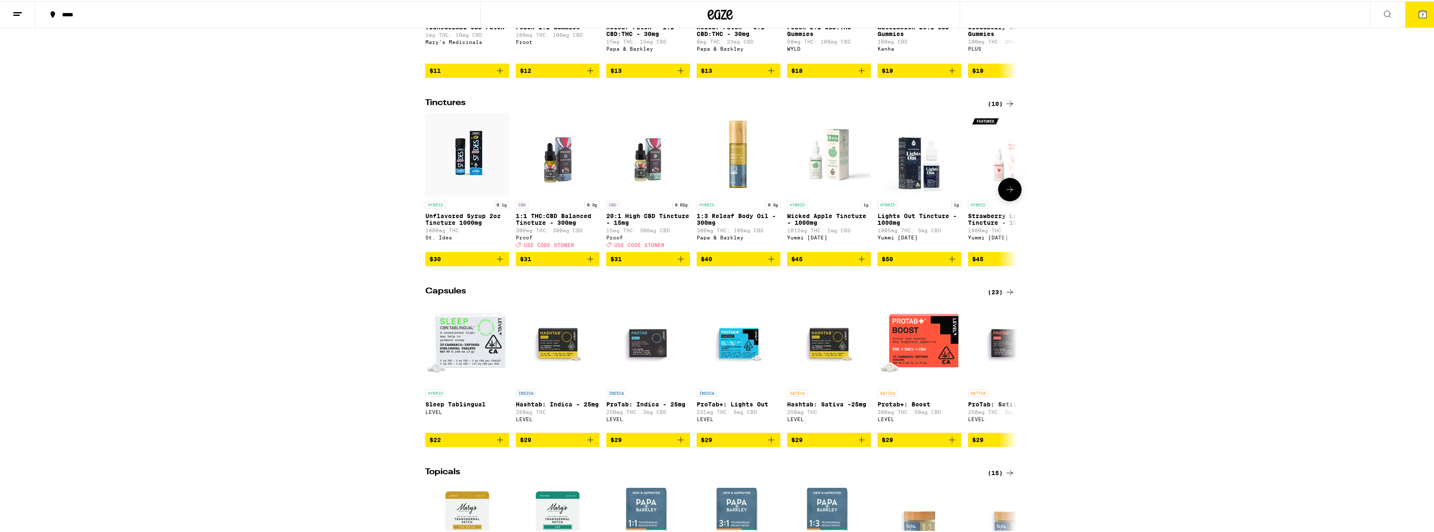
scroll to position [502, 0]
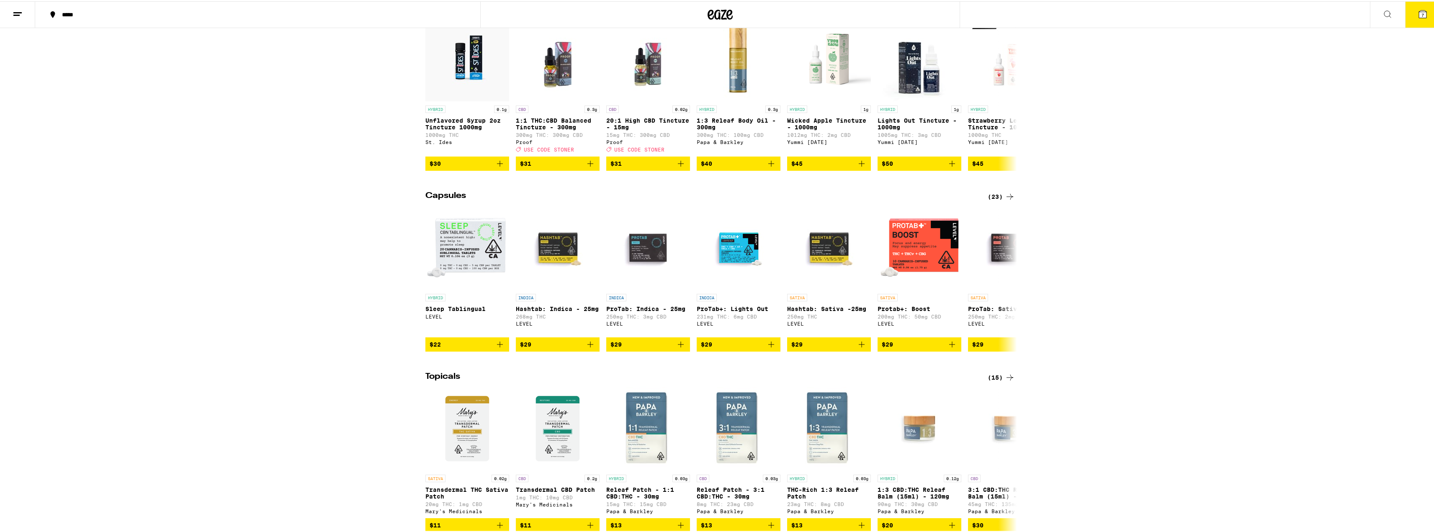
click at [312, 201] on div "(23)" at bounding box center [1001, 195] width 27 height 10
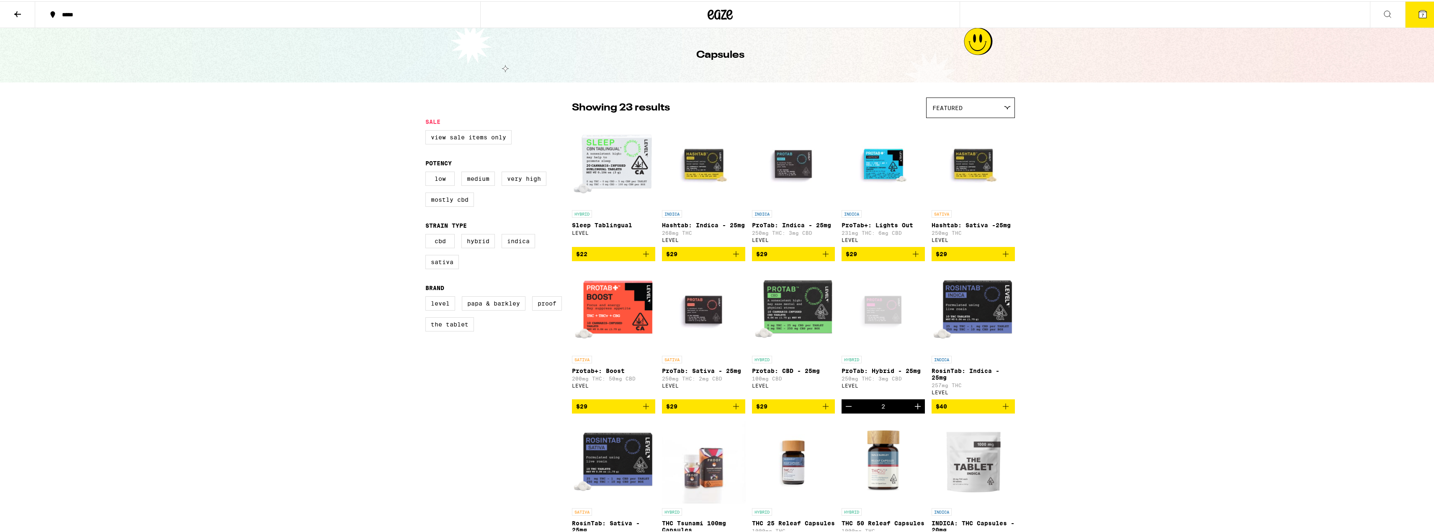
click at [312, 155] on img "Open page for Sleep Tablingual from LEVEL" at bounding box center [613, 163] width 83 height 84
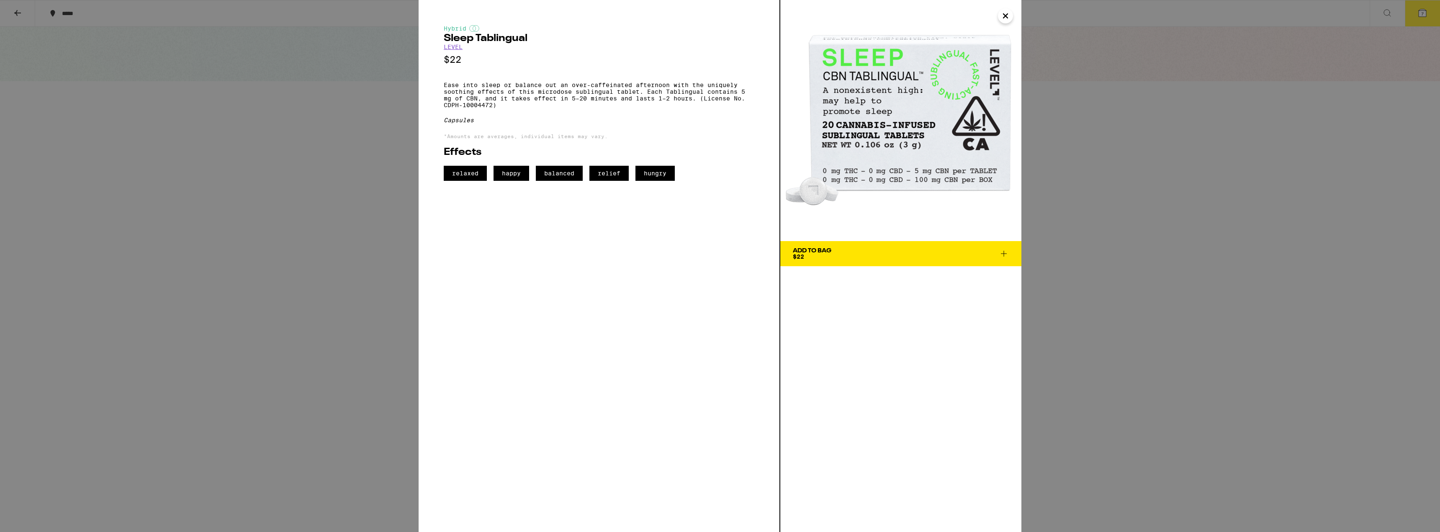
click at [312, 16] on icon "Close" at bounding box center [1006, 16] width 10 height 13
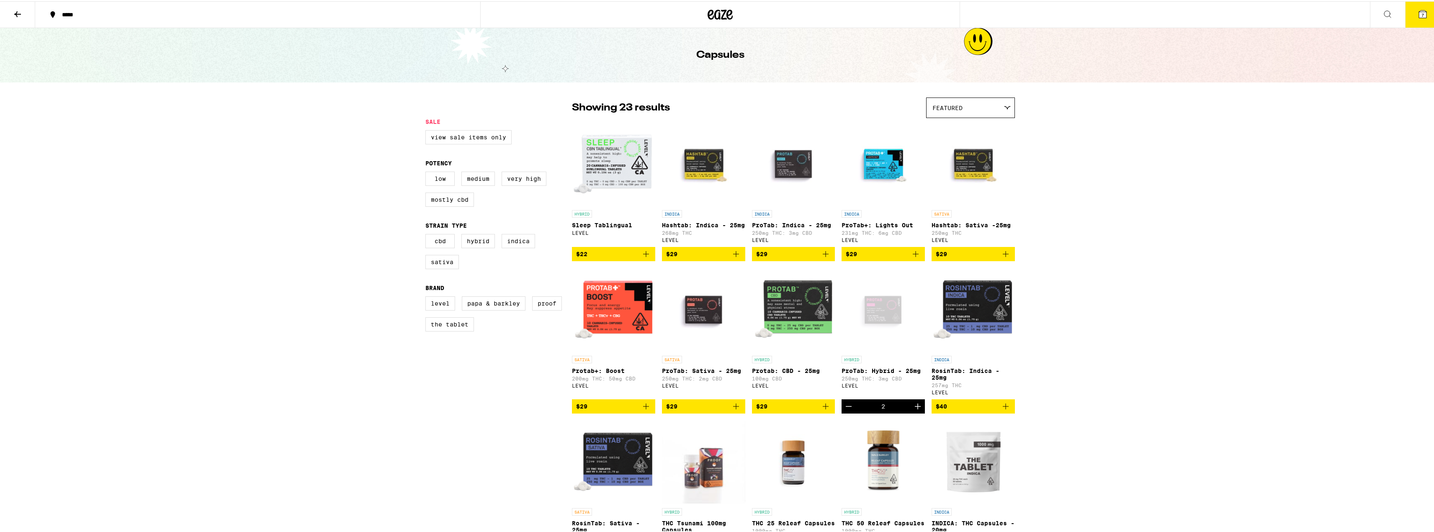
click at [312, 160] on img "Open page for Hashtab: Indica - 25mg from LEVEL" at bounding box center [703, 163] width 83 height 84
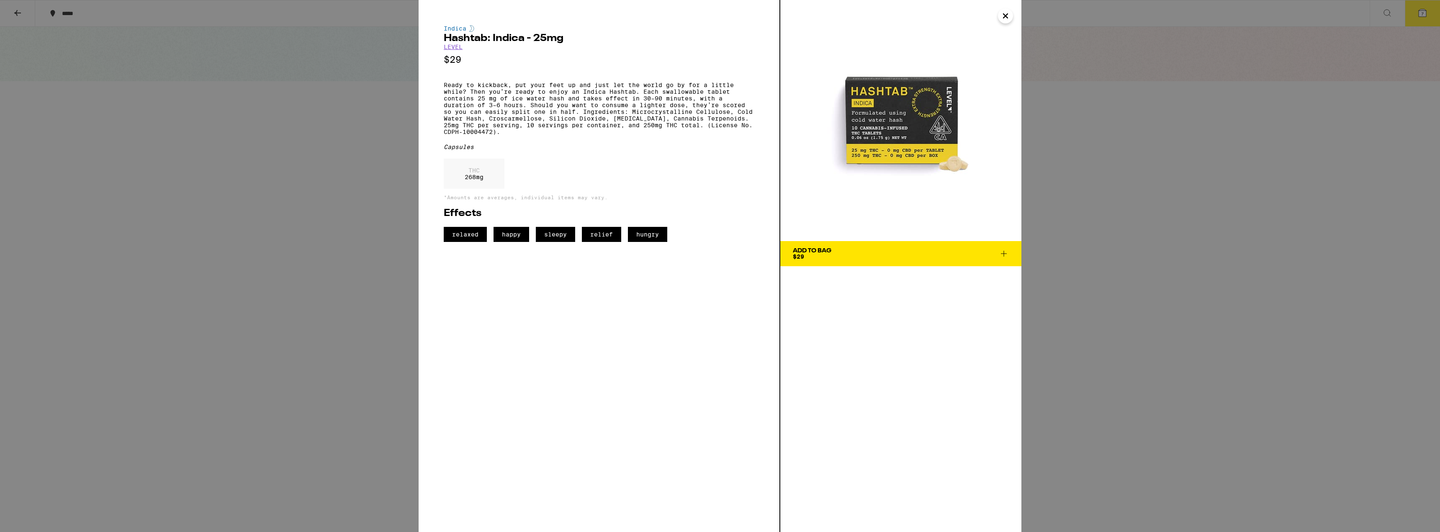
click at [312, 20] on icon "Close" at bounding box center [1006, 16] width 10 height 13
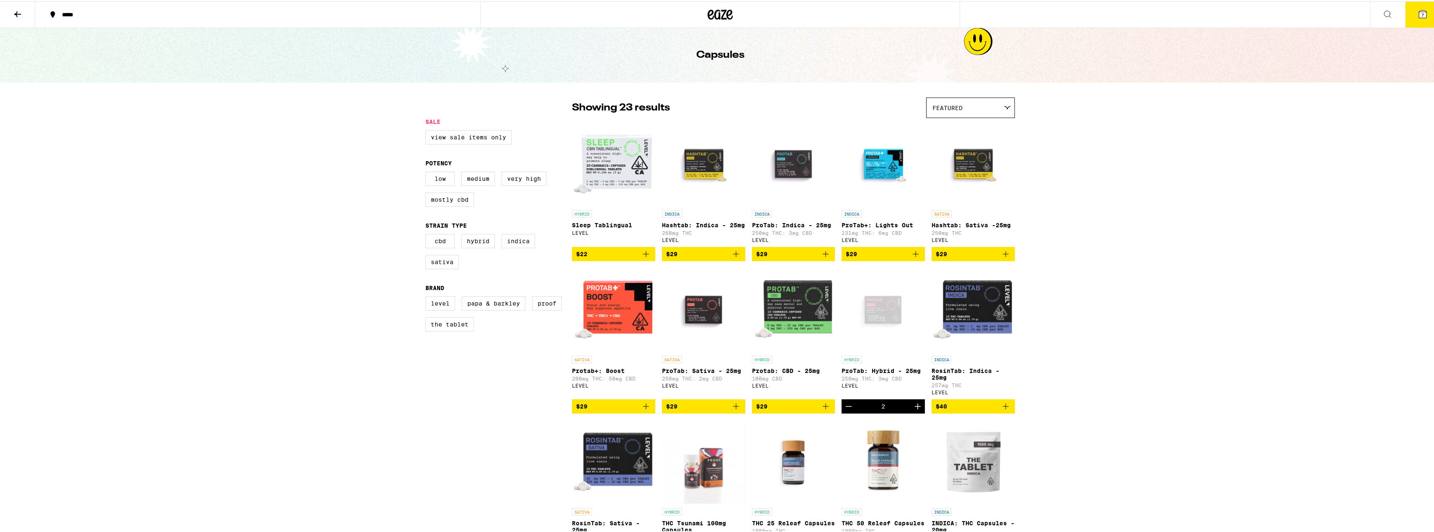
click at [312, 165] on img "Open page for ProTab: Indica - 25mg from LEVEL" at bounding box center [793, 163] width 83 height 84
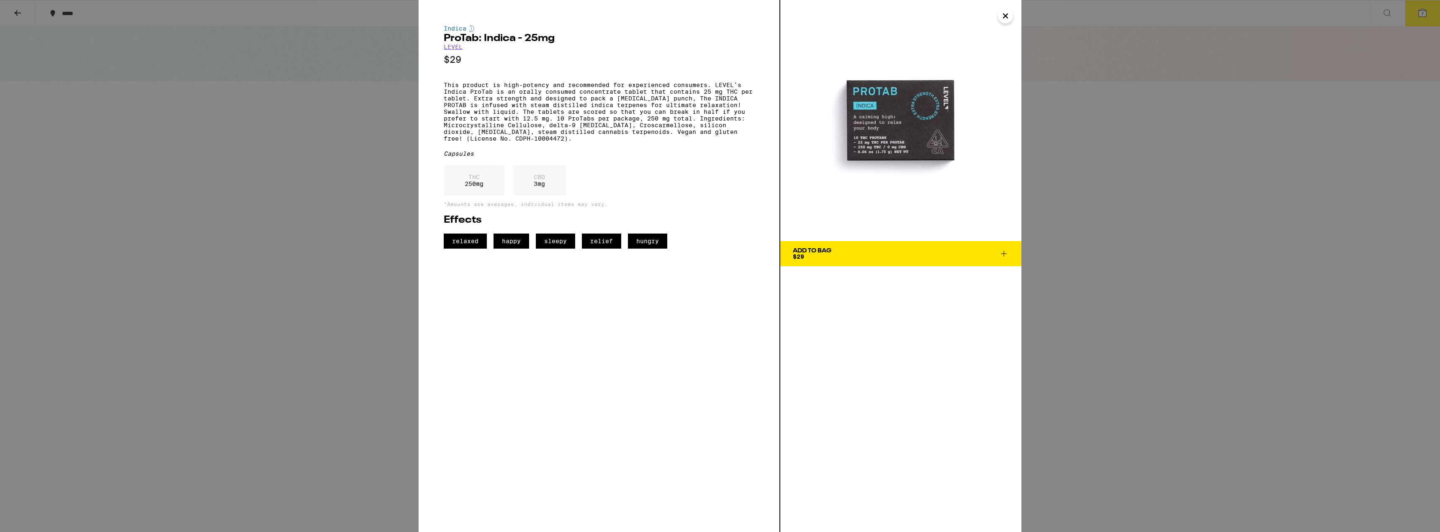
click at [312, 17] on icon "Close" at bounding box center [1006, 16] width 10 height 13
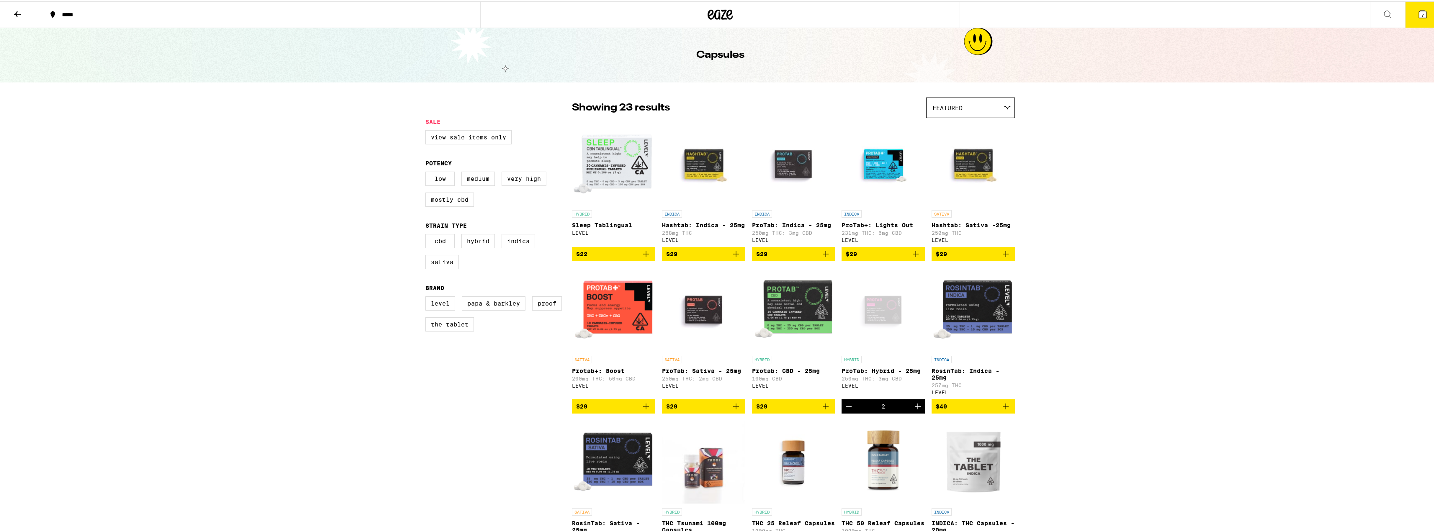
click at [312, 157] on img "Open page for ProTab+: Lights Out from LEVEL" at bounding box center [883, 163] width 83 height 84
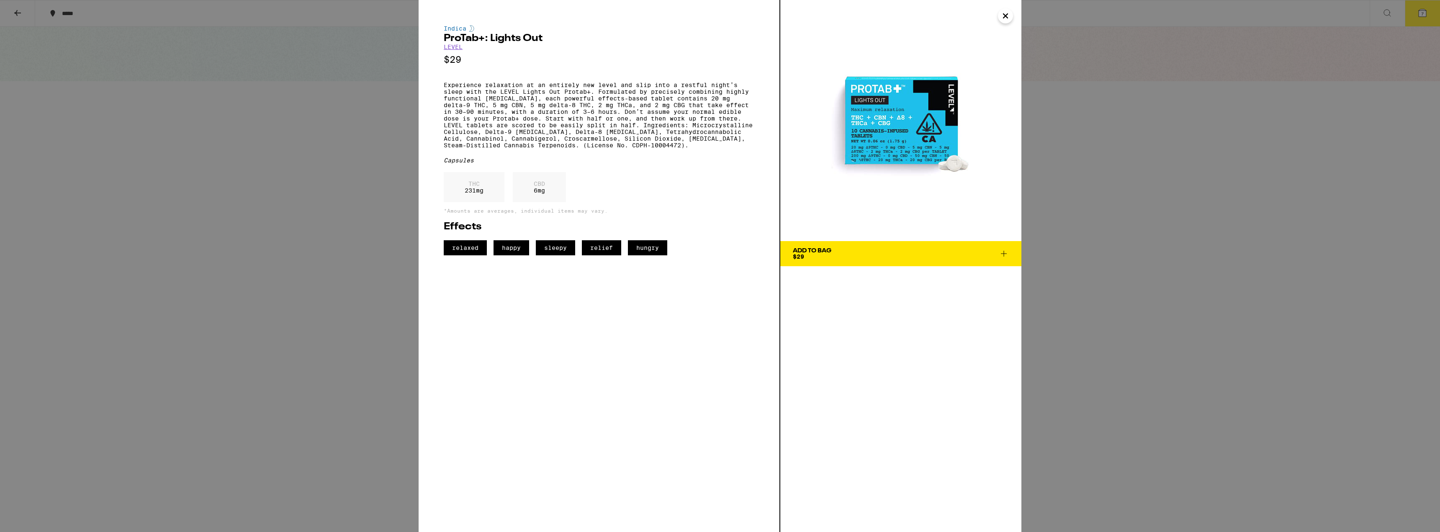
click at [312, 15] on icon "Close" at bounding box center [1006, 16] width 4 height 4
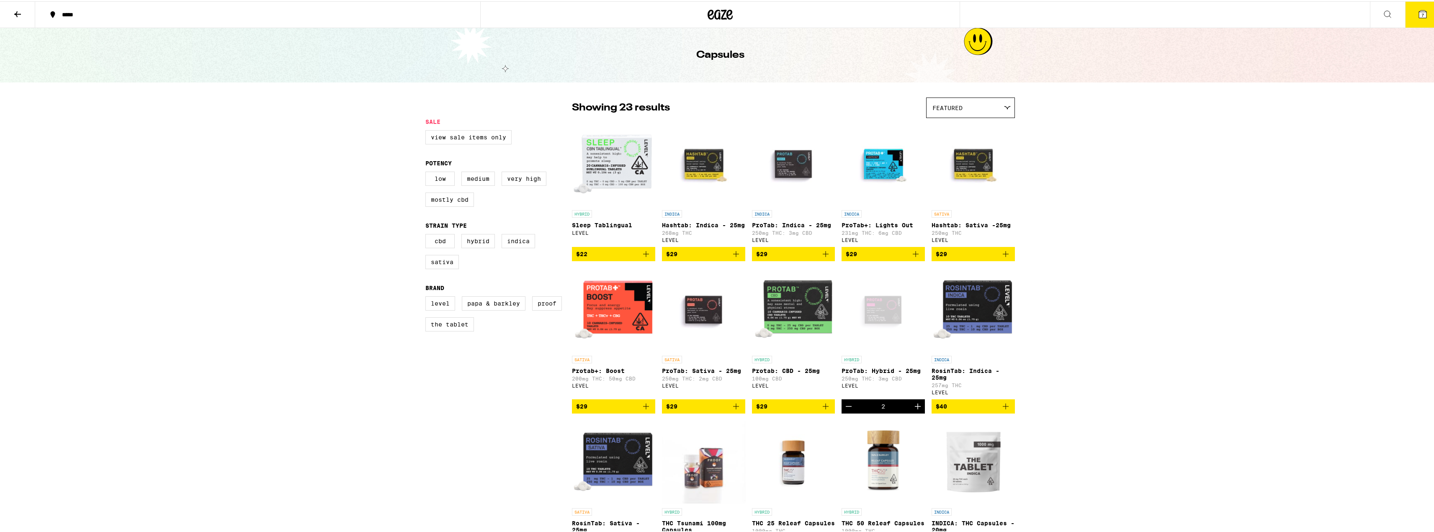
click at [312, 258] on icon "Add to bag" at bounding box center [916, 253] width 10 height 10
click at [312, 311] on img "Open page for Protab+: Boost from LEVEL" at bounding box center [613, 309] width 83 height 84
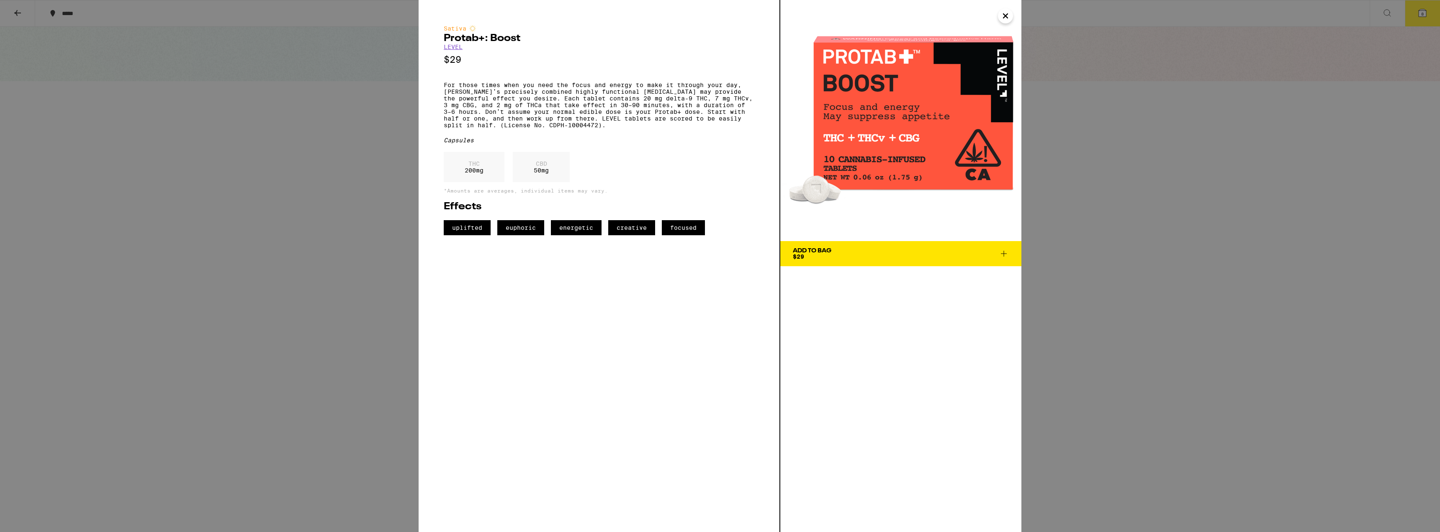
click at [312, 18] on icon "Close" at bounding box center [1006, 16] width 10 height 13
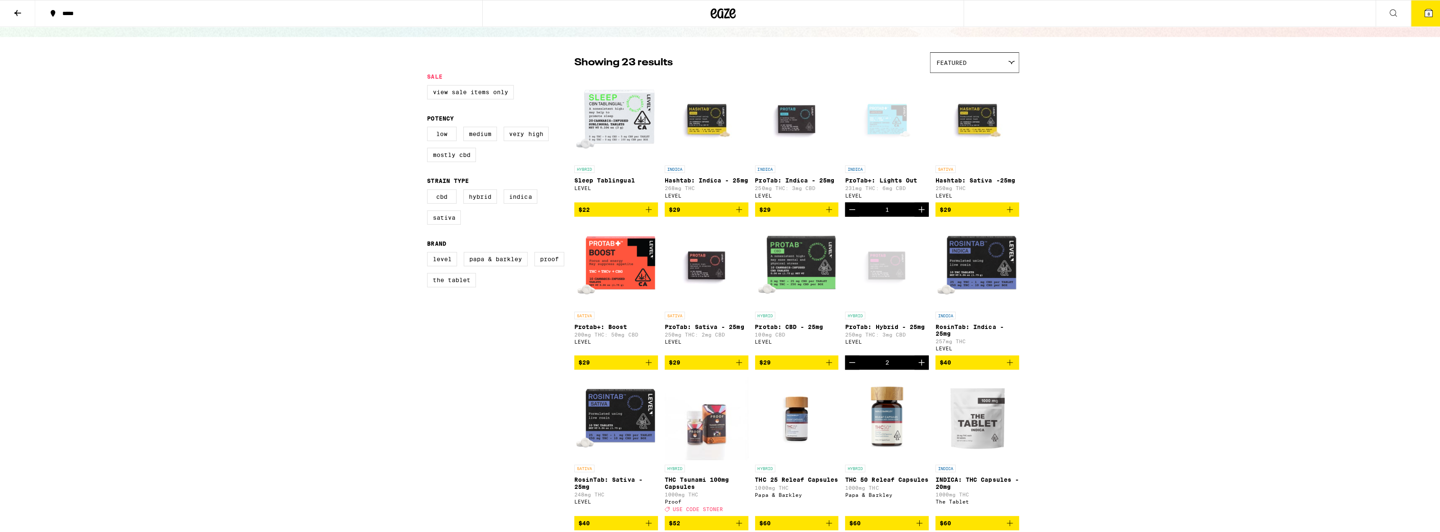
scroll to position [42, 0]
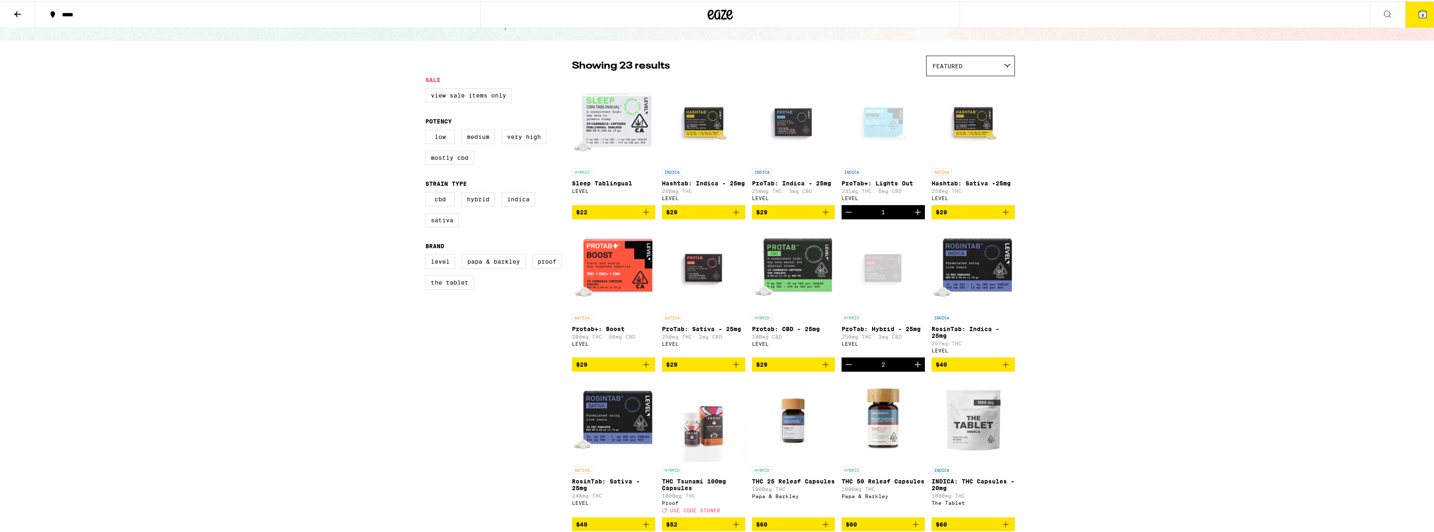
click at [312, 124] on img "Open page for Hashtab: Indica - 25mg from LEVEL" at bounding box center [703, 121] width 83 height 84
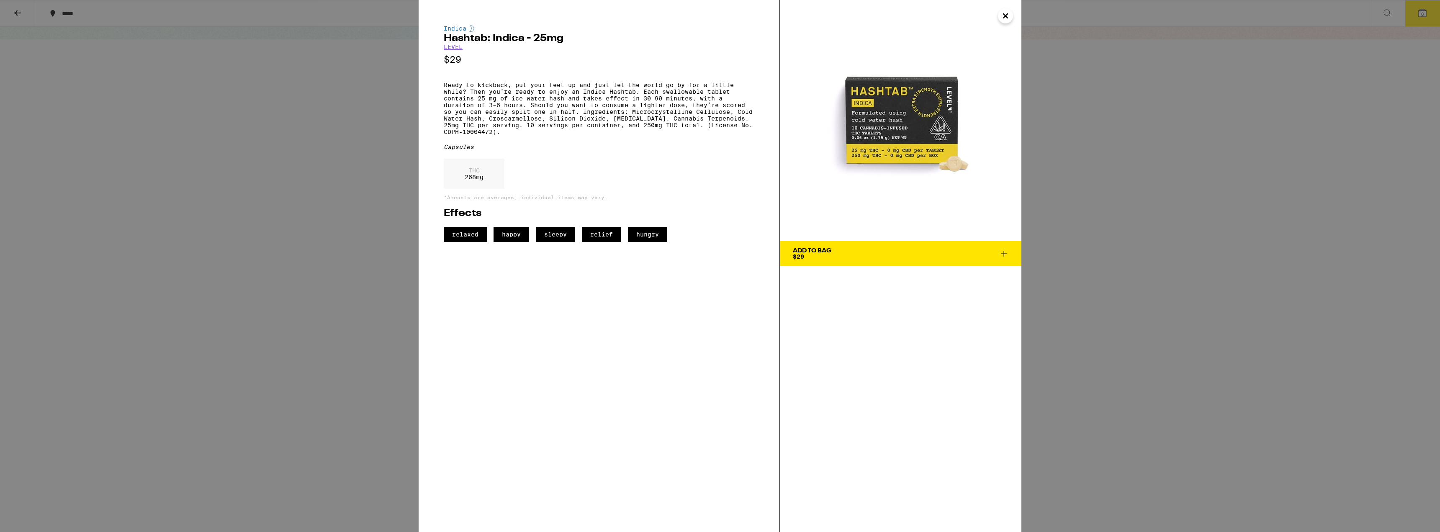
click at [312, 252] on icon at bounding box center [1004, 254] width 10 height 10
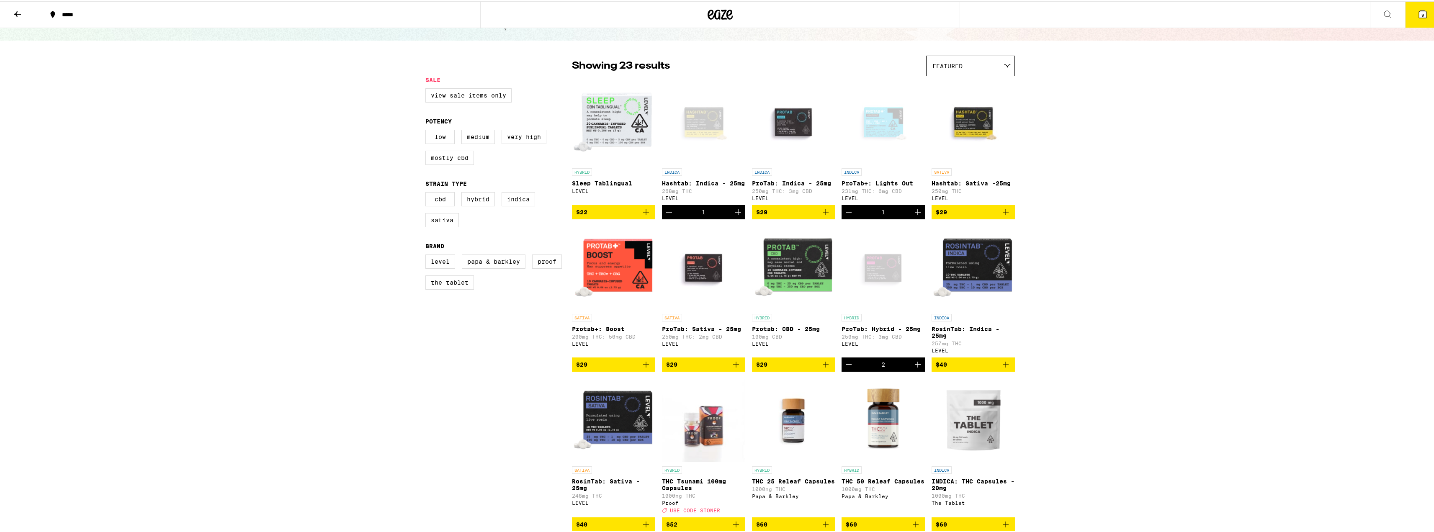
click at [312, 15] on icon at bounding box center [1423, 13] width 8 height 8
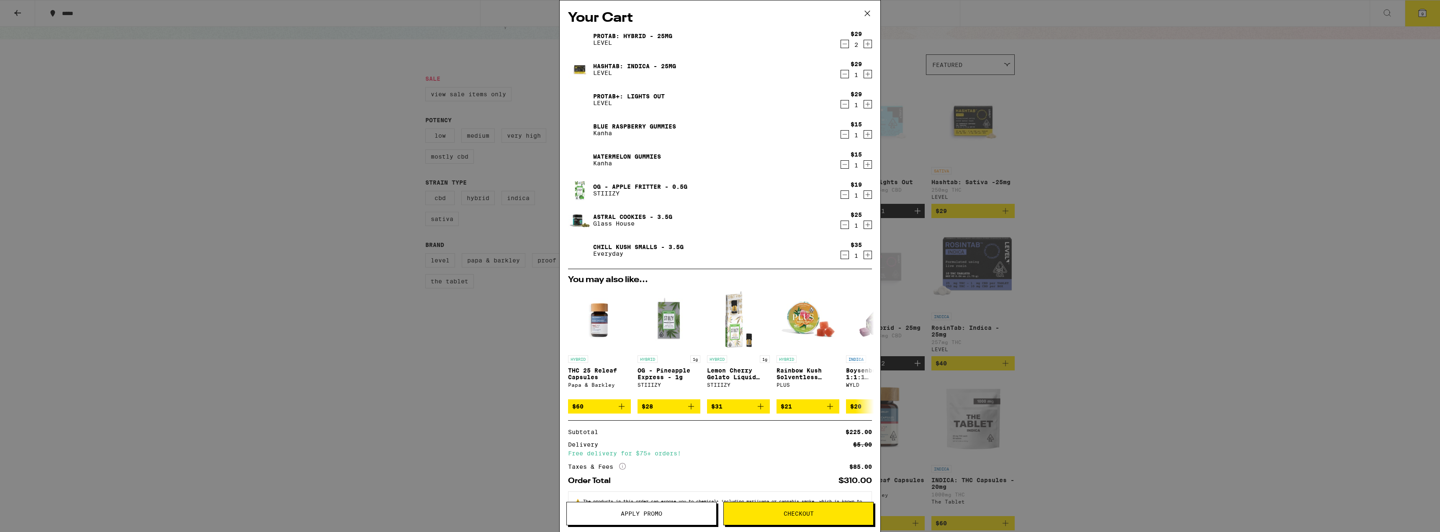
click at [312, 195] on icon "Decrement" at bounding box center [845, 195] width 5 height 0
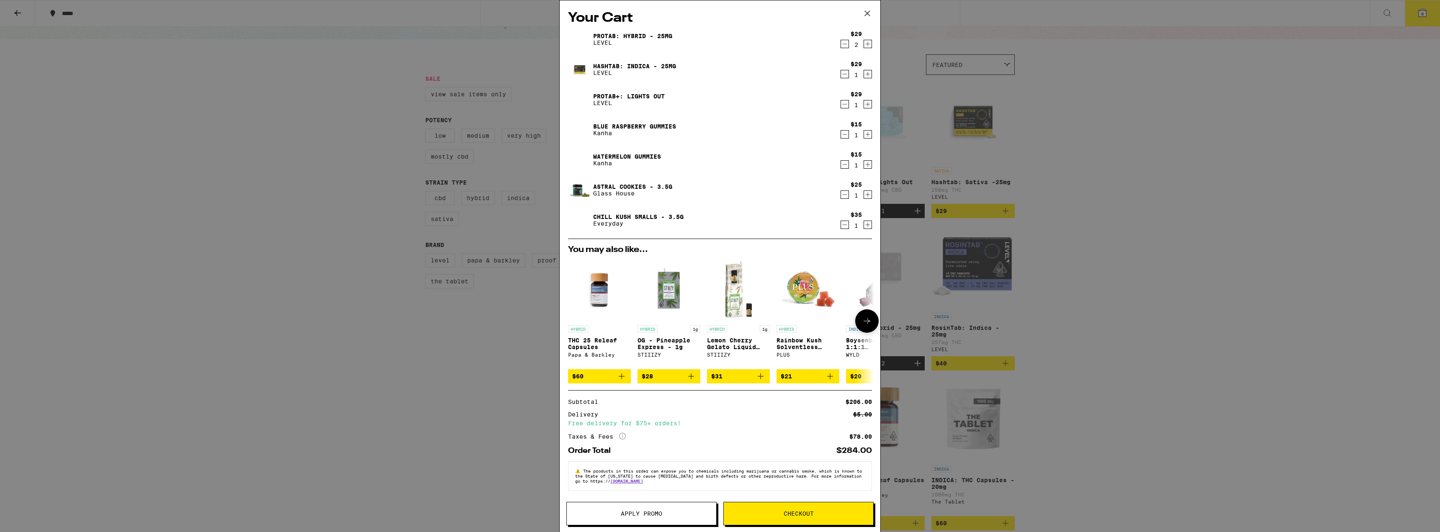
scroll to position [5, 0]
click at [312, 514] on span "Checkout" at bounding box center [799, 514] width 30 height 6
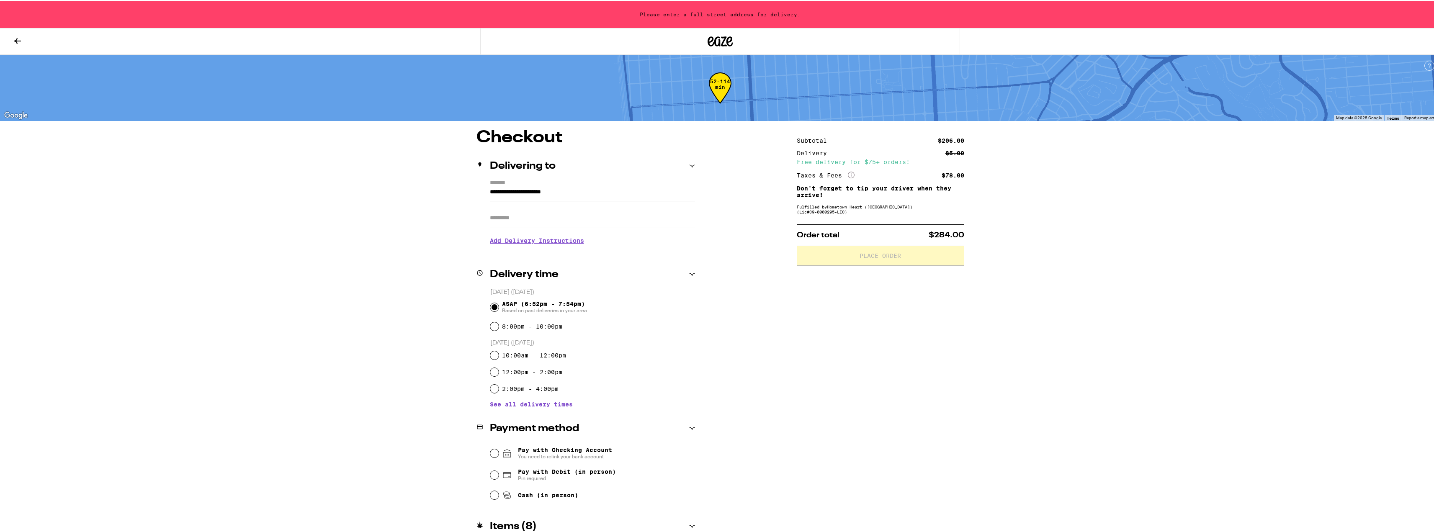
scroll to position [128, 0]
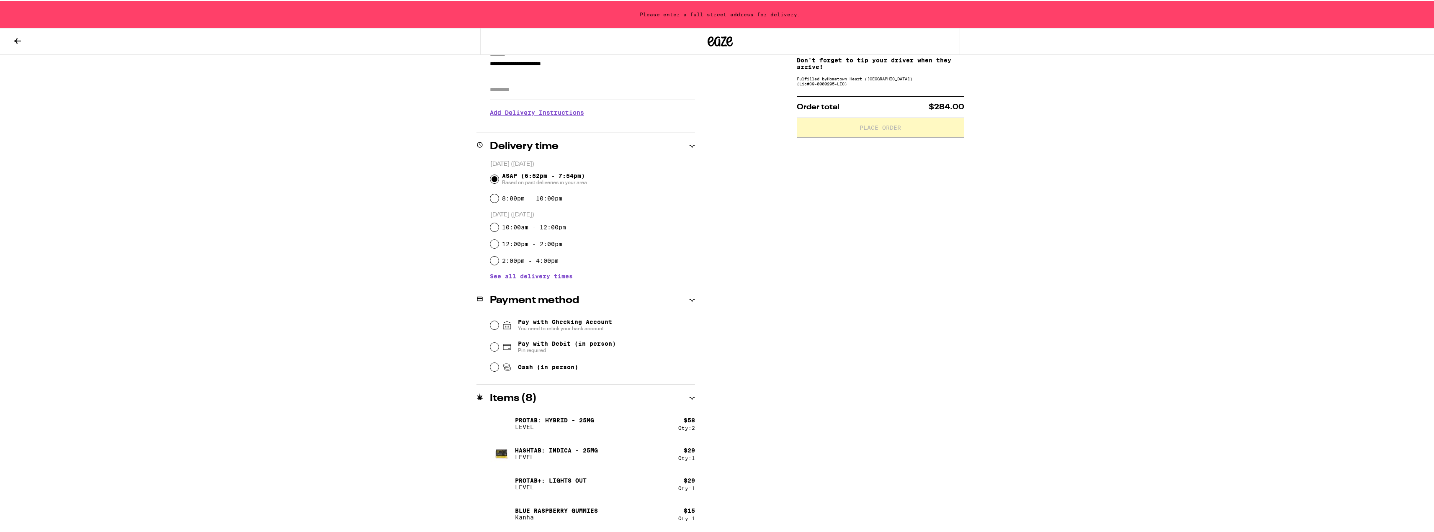
click at [312, 192] on div "**********" at bounding box center [585, 311] width 219 height 622
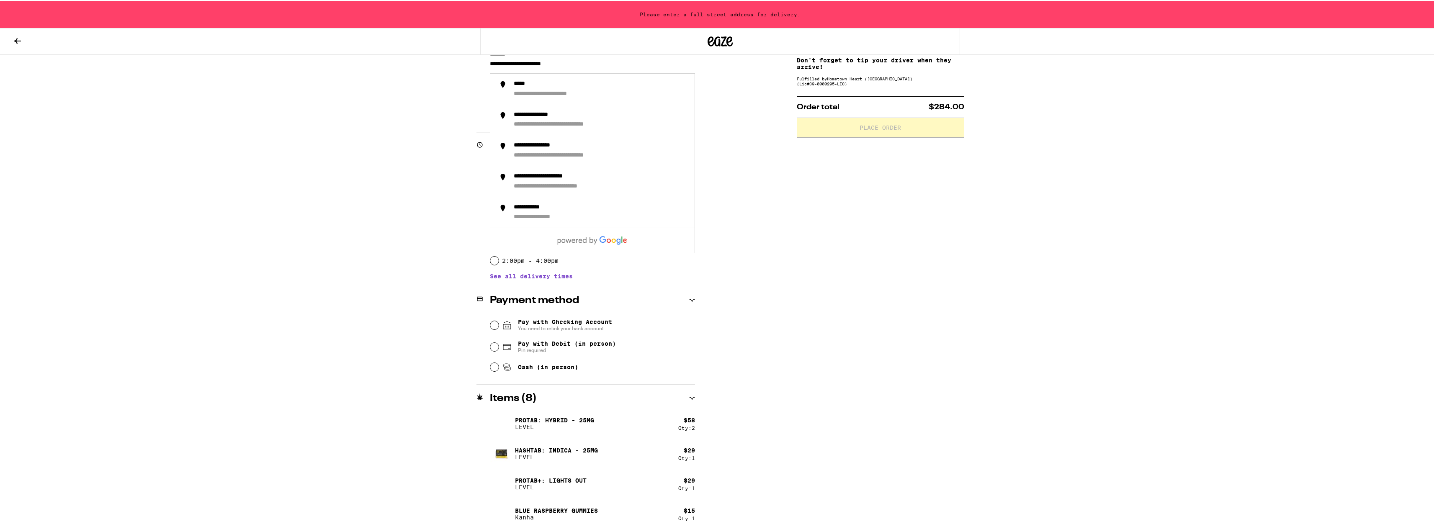
drag, startPoint x: 503, startPoint y: 62, endPoint x: 473, endPoint y: 63, distance: 30.2
click at [312, 63] on div "**********" at bounding box center [720, 311] width 603 height 622
type input "*"
click at [312, 91] on div "**********" at bounding box center [546, 93] width 64 height 8
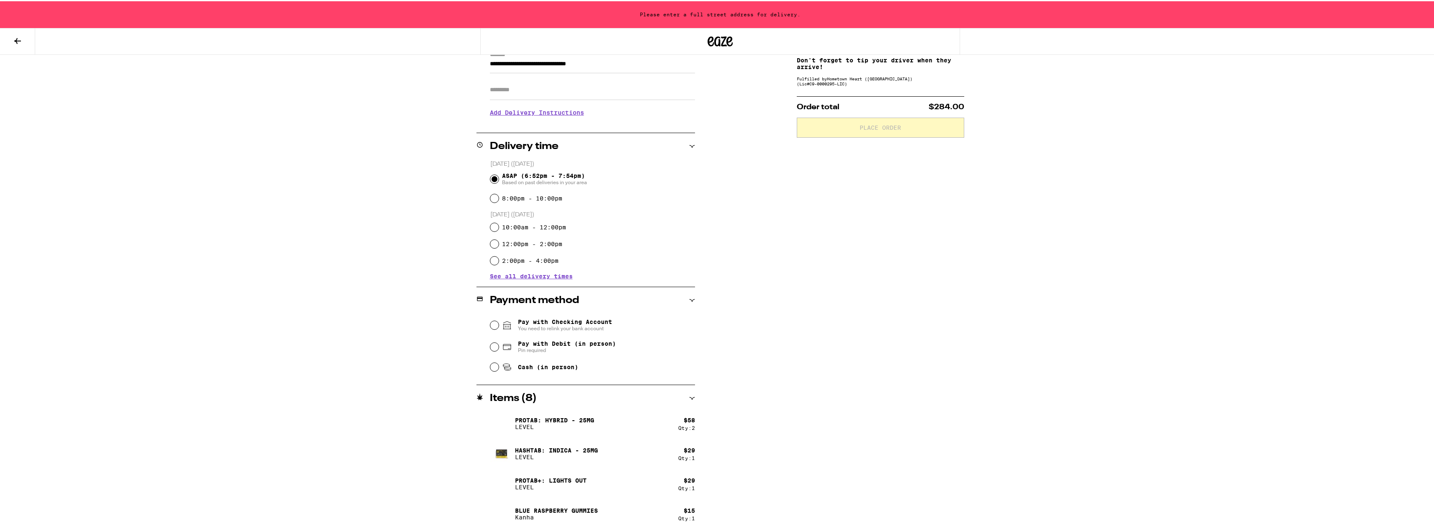
type input "**********"
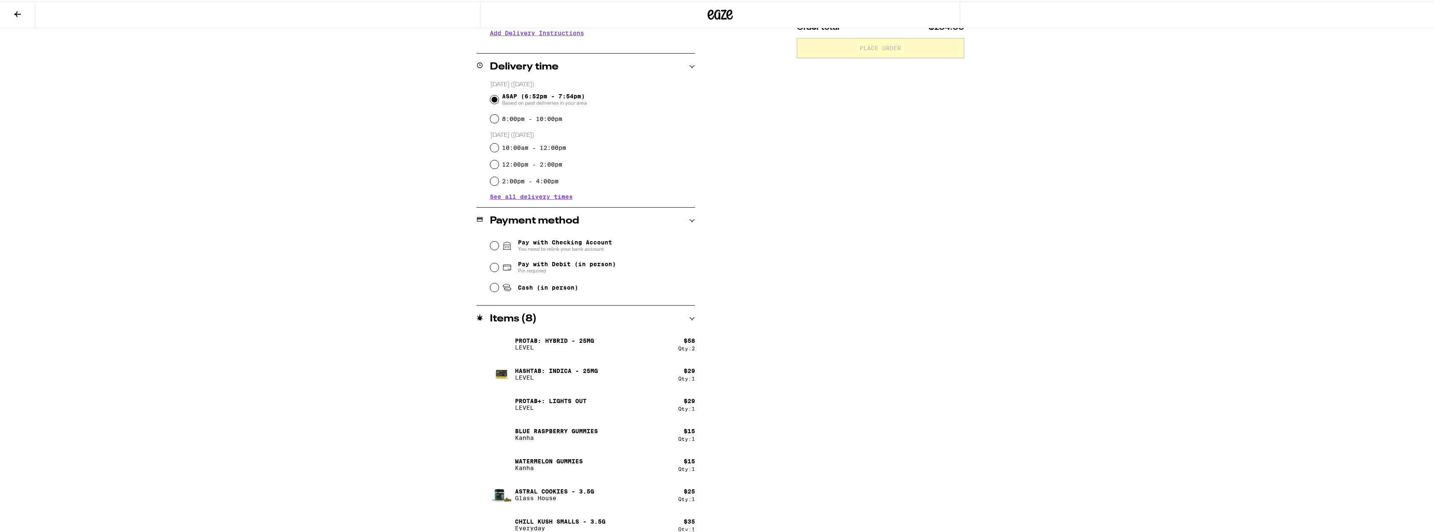
scroll to position [185, 0]
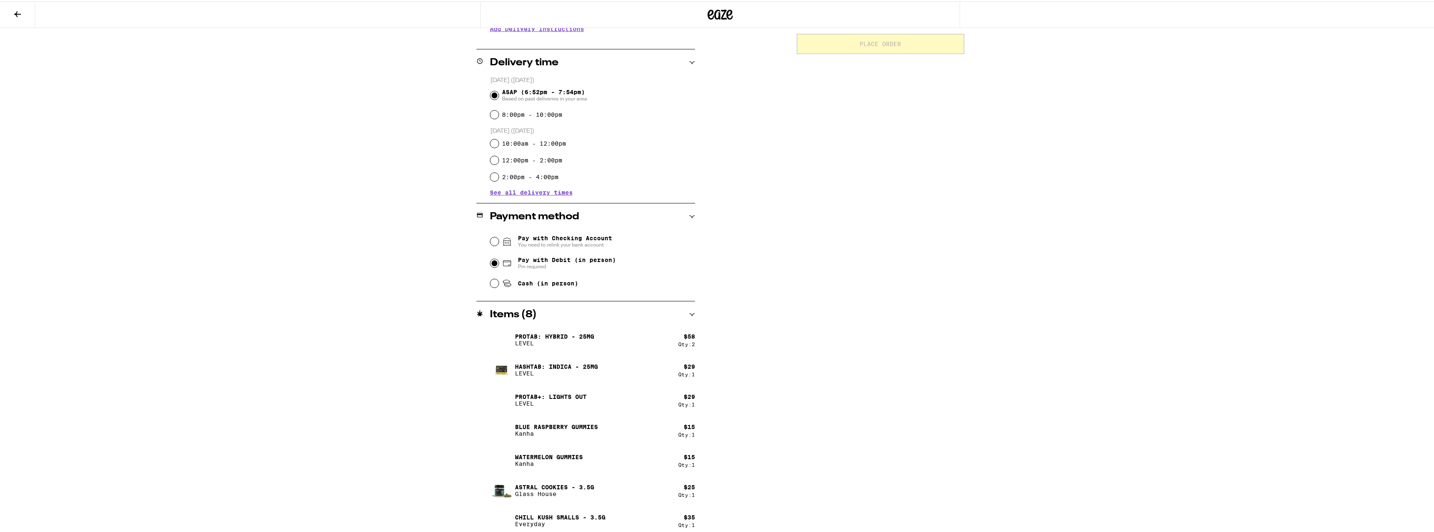
click at [312, 262] on input "Pay with Debit (in person) Pin required" at bounding box center [494, 262] width 8 height 8
radio input "true"
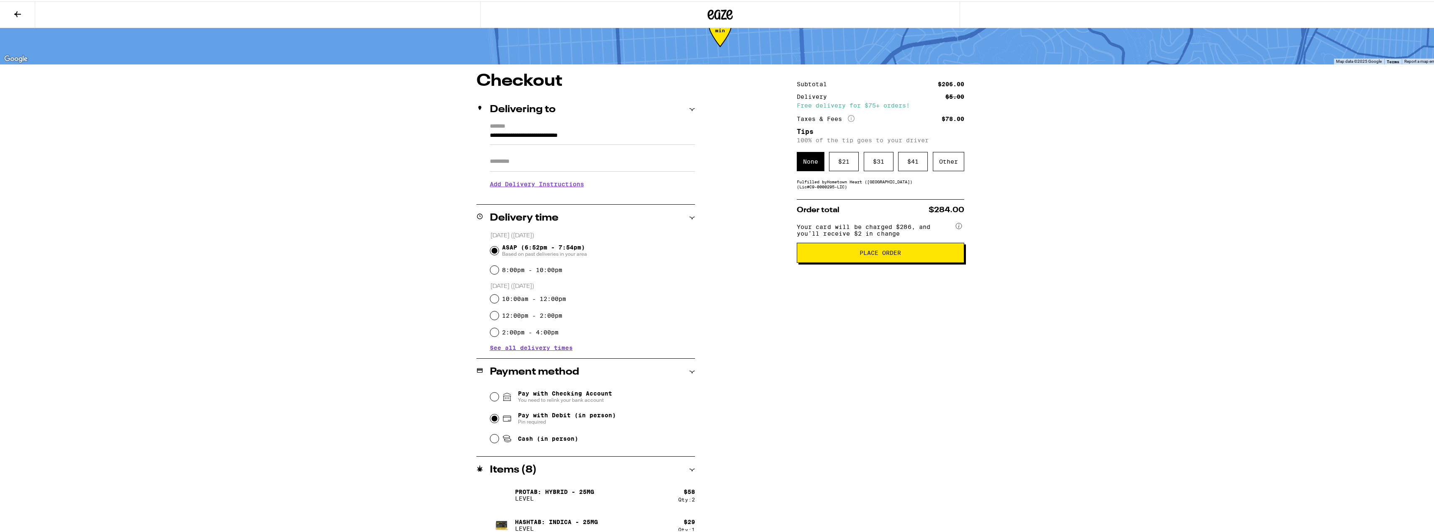
scroll to position [24, 0]
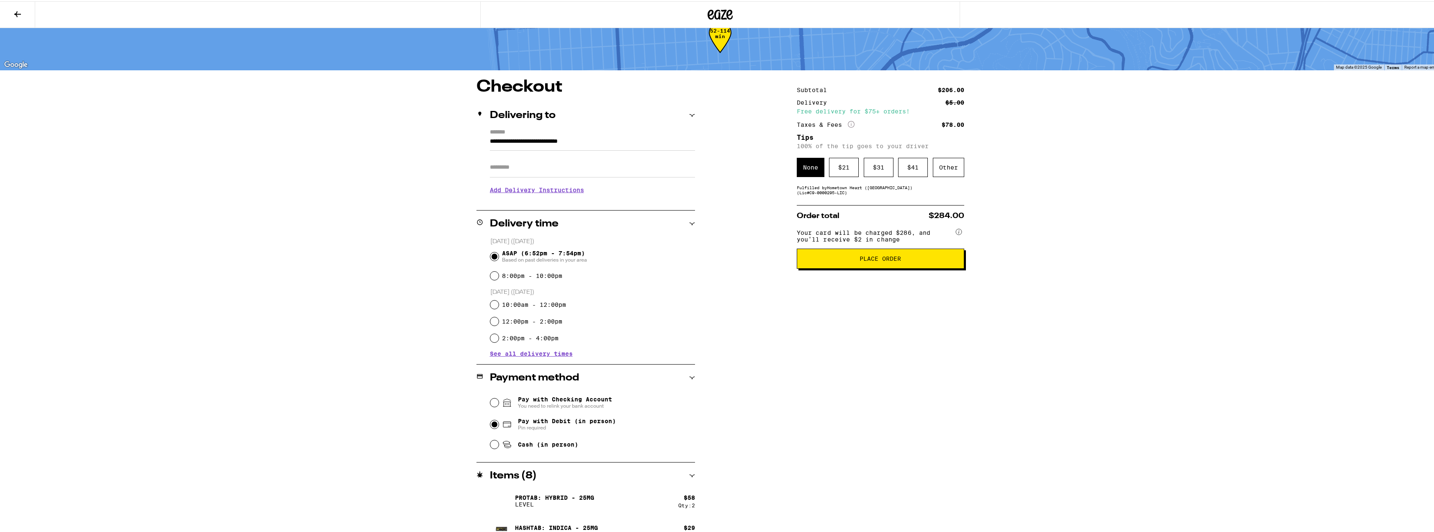
click at [312, 267] on button "Place Order" at bounding box center [880, 257] width 167 height 20
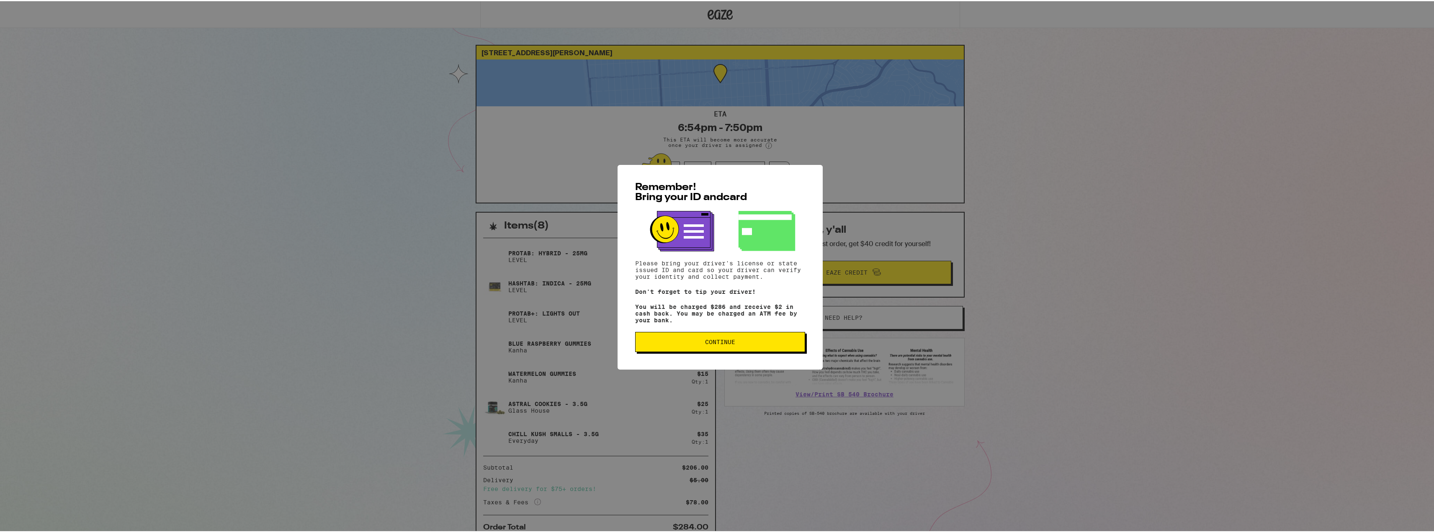
click at [312, 344] on span "Continue" at bounding box center [720, 341] width 30 height 6
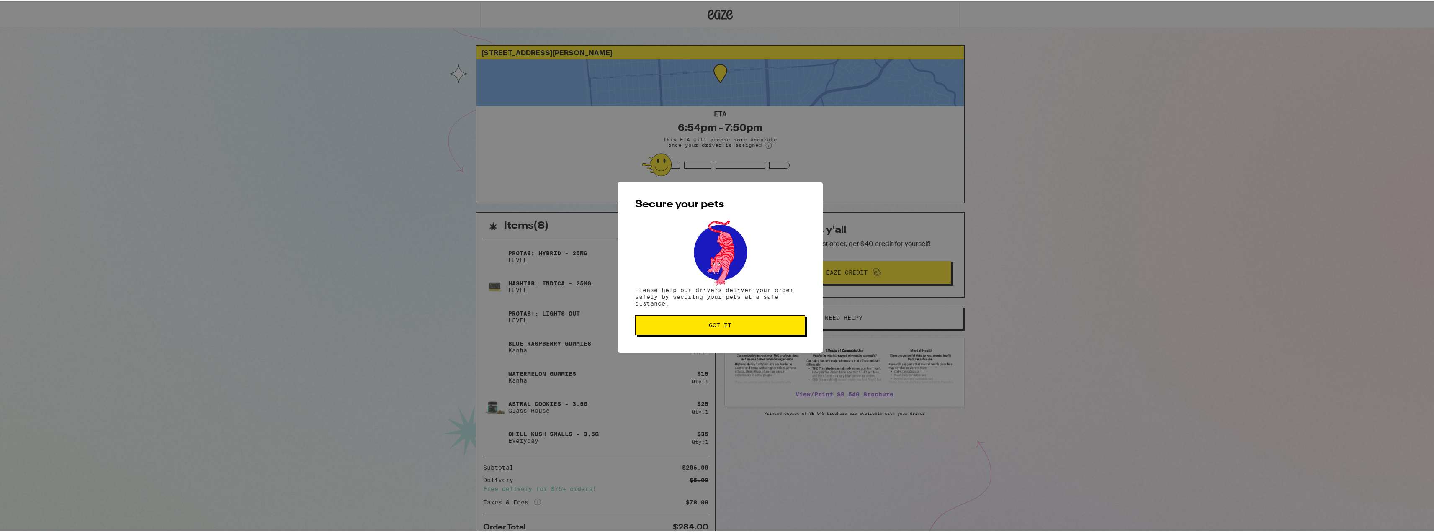
click at [312, 327] on span "Got it" at bounding box center [720, 324] width 23 height 6
